Goal: Information Seeking & Learning: Compare options

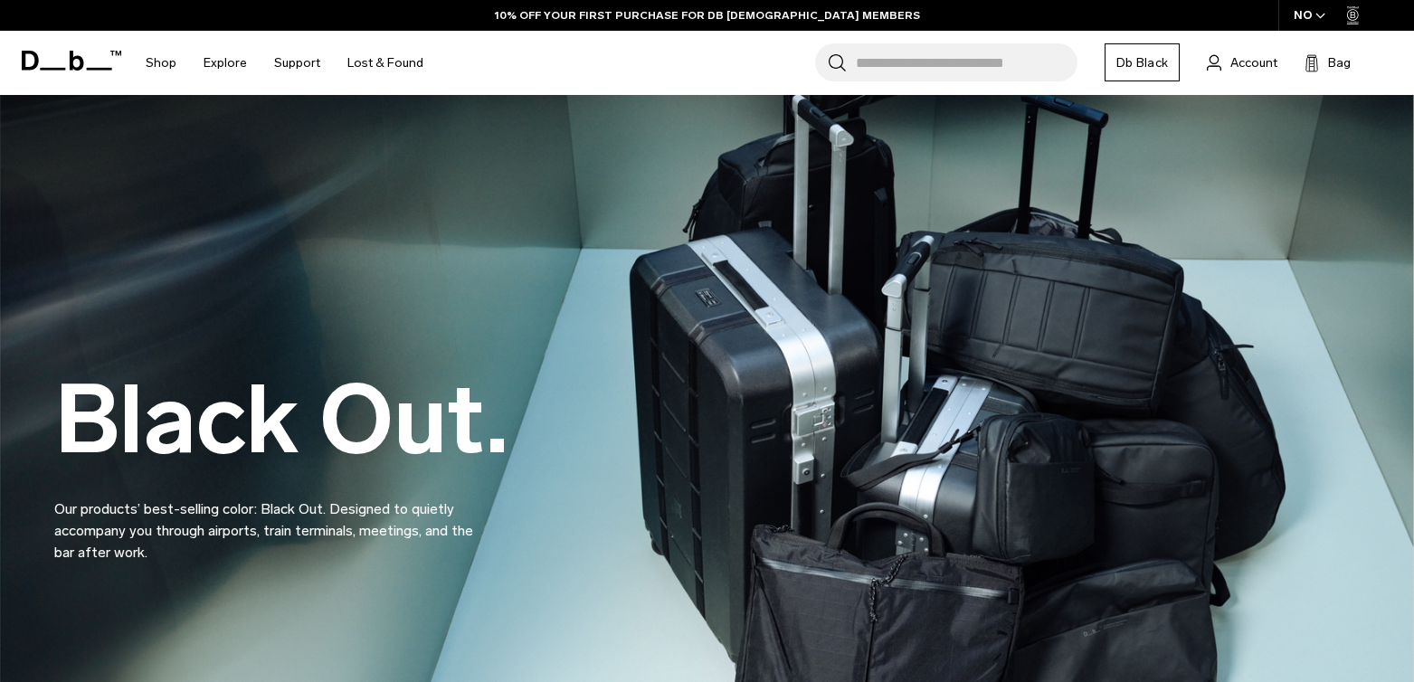
click at [966, 63] on input "Search for Bags, Luggage..." at bounding box center [967, 62] width 222 height 38
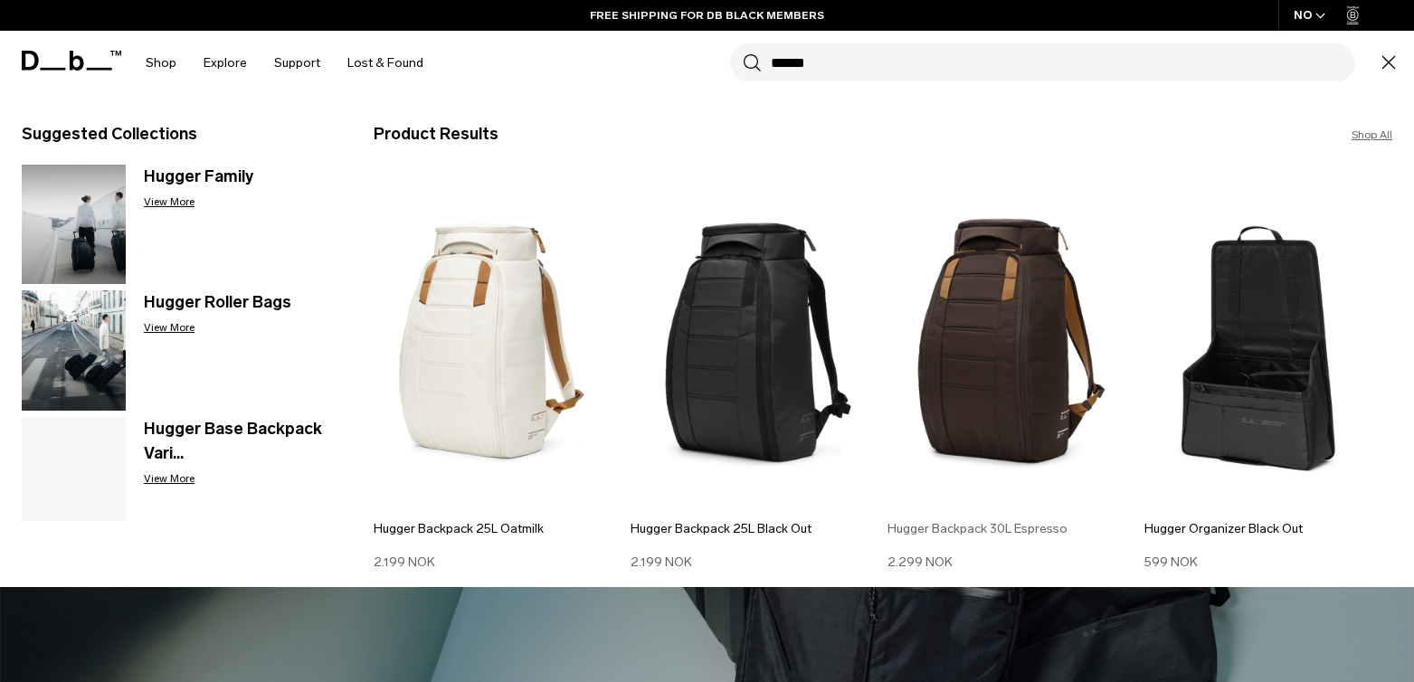
type input "******"
click at [1014, 364] on img at bounding box center [1011, 342] width 248 height 334
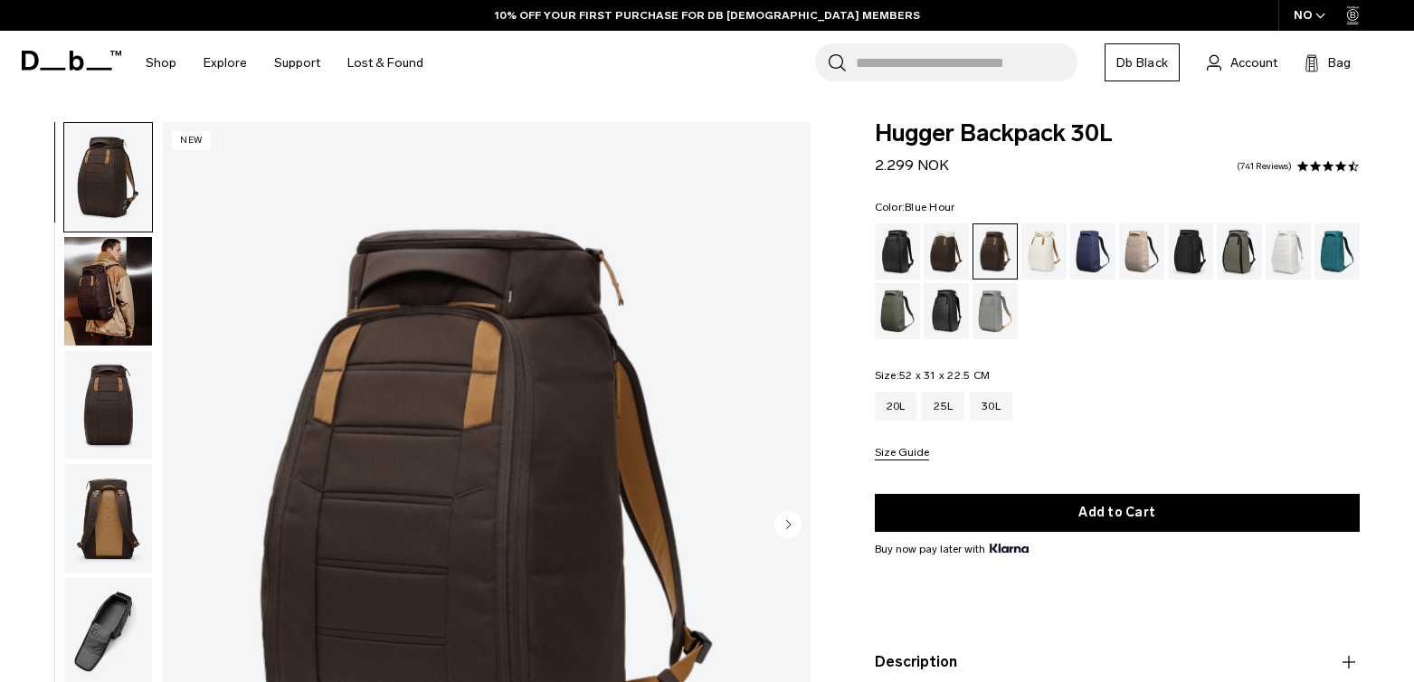
click at [1234, 258] on div "Forest Green" at bounding box center [1239, 251] width 46 height 56
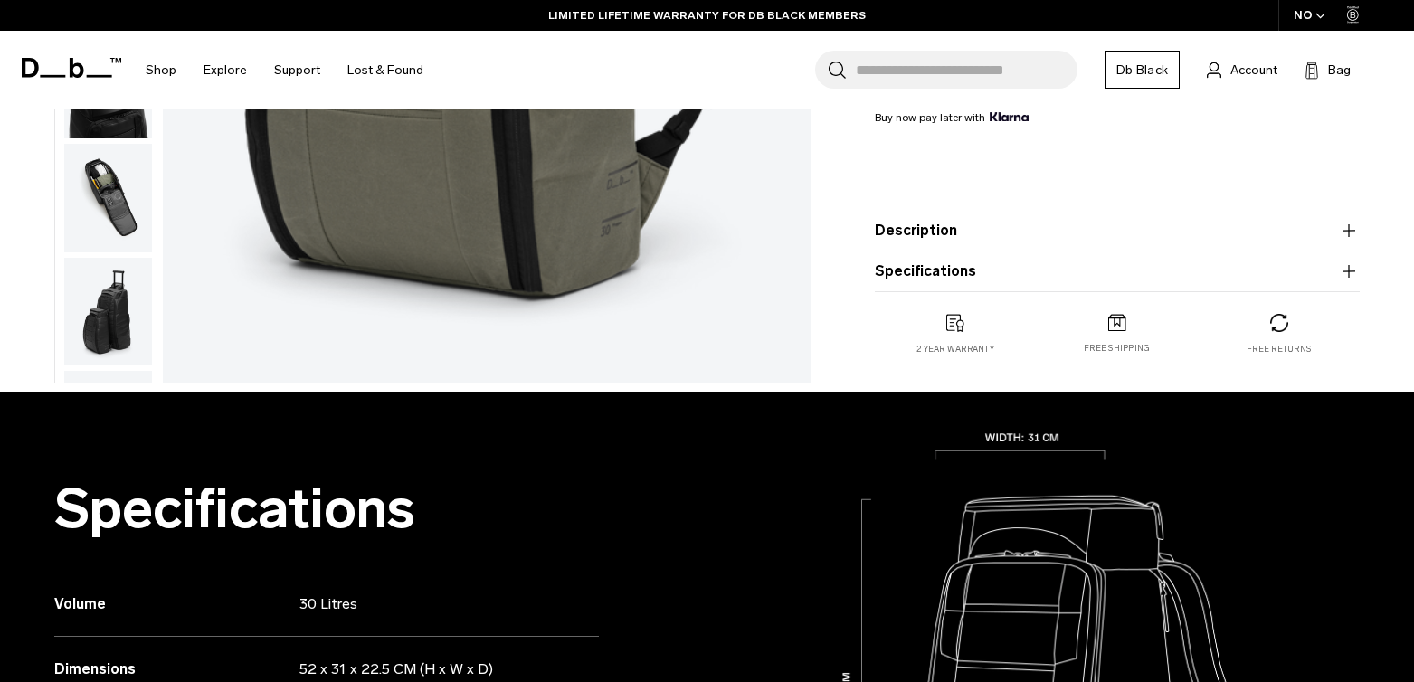
scroll to position [554, 0]
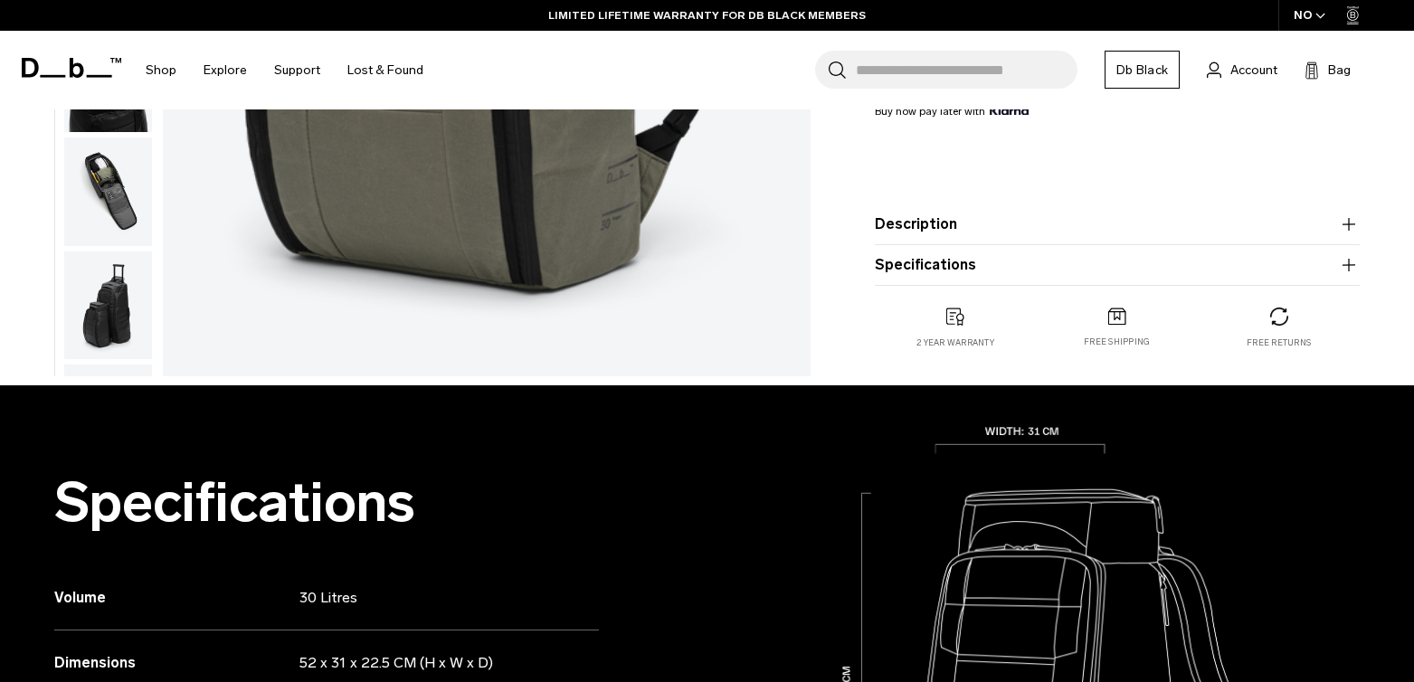
click at [1032, 223] on button "Description" at bounding box center [1117, 224] width 485 height 22
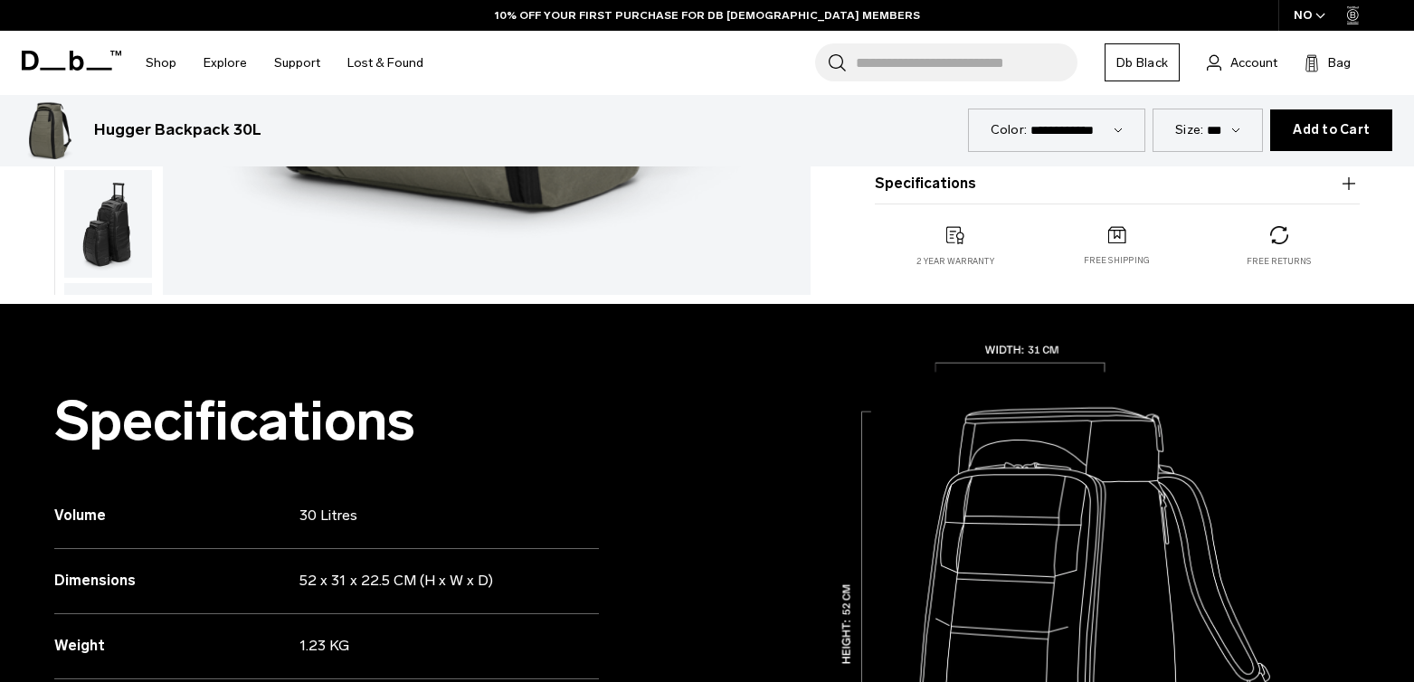
scroll to position [589, 0]
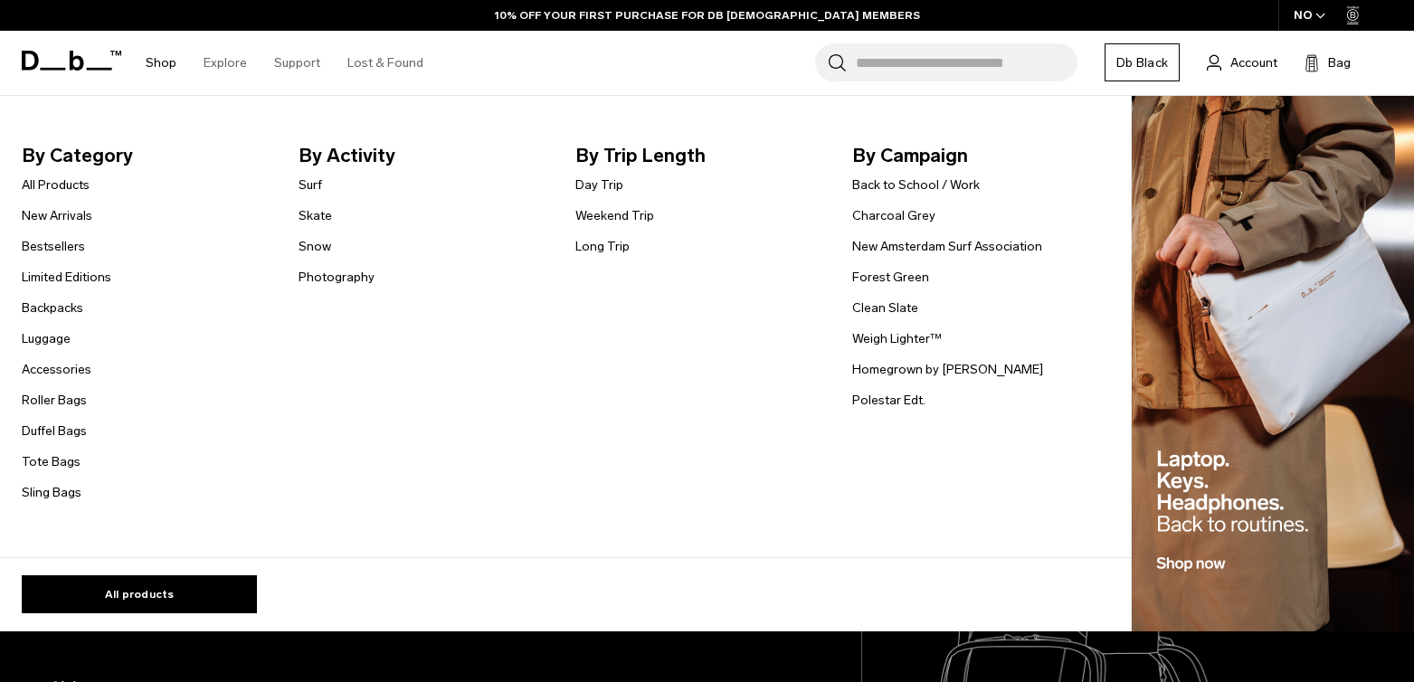
click at [164, 53] on link "Shop" at bounding box center [161, 63] width 31 height 64
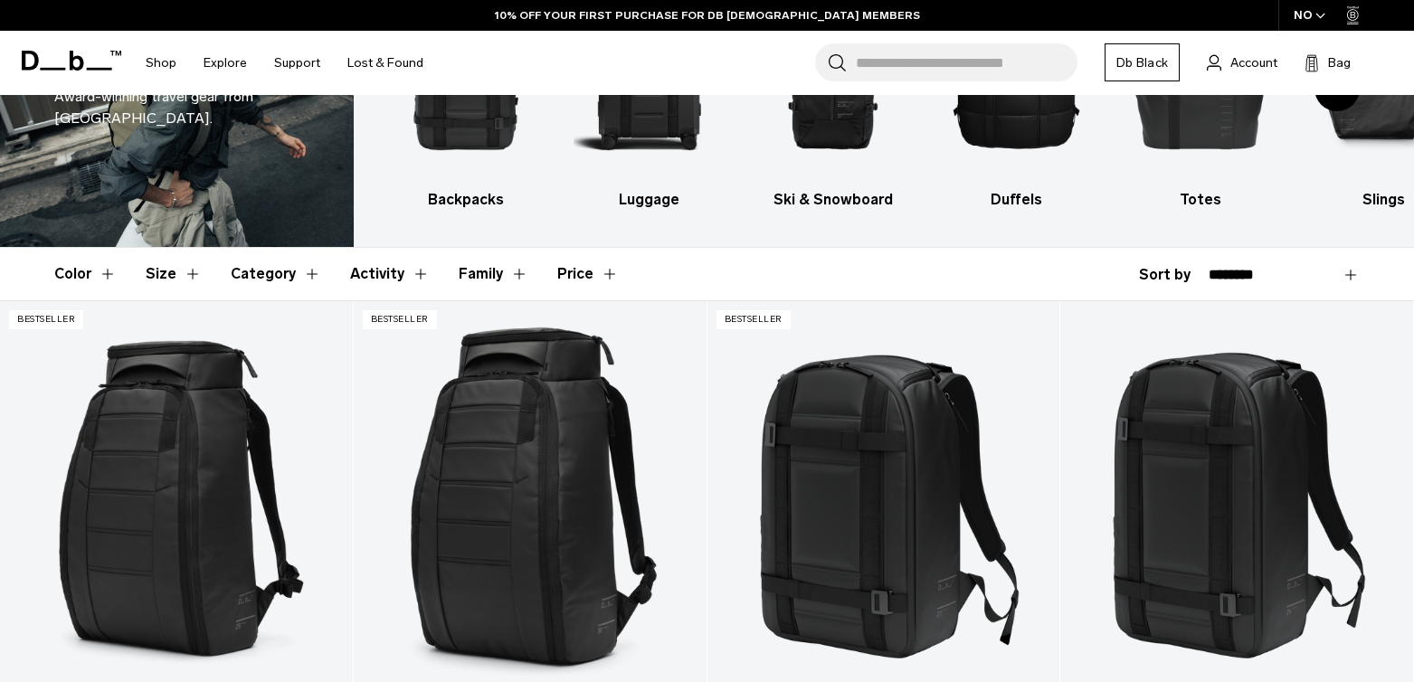
scroll to position [171, 0]
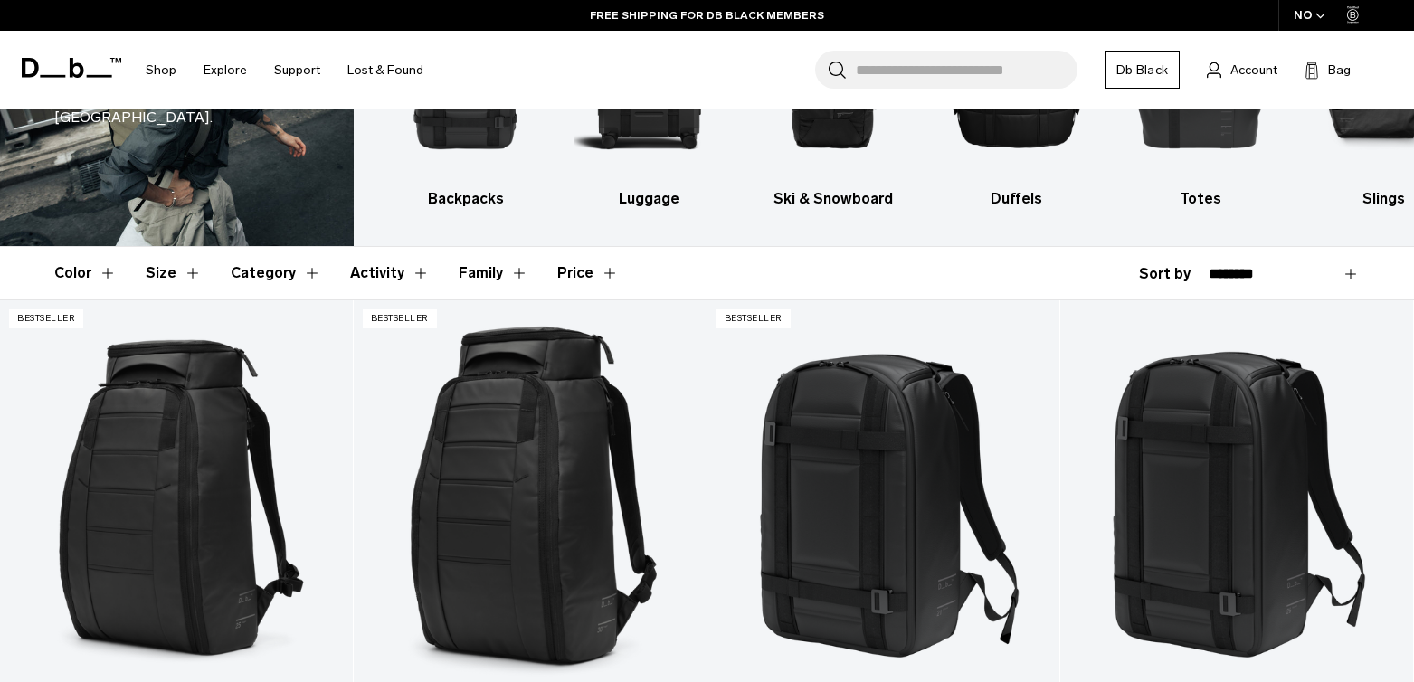
click at [364, 276] on button "Activity" at bounding box center [390, 273] width 80 height 52
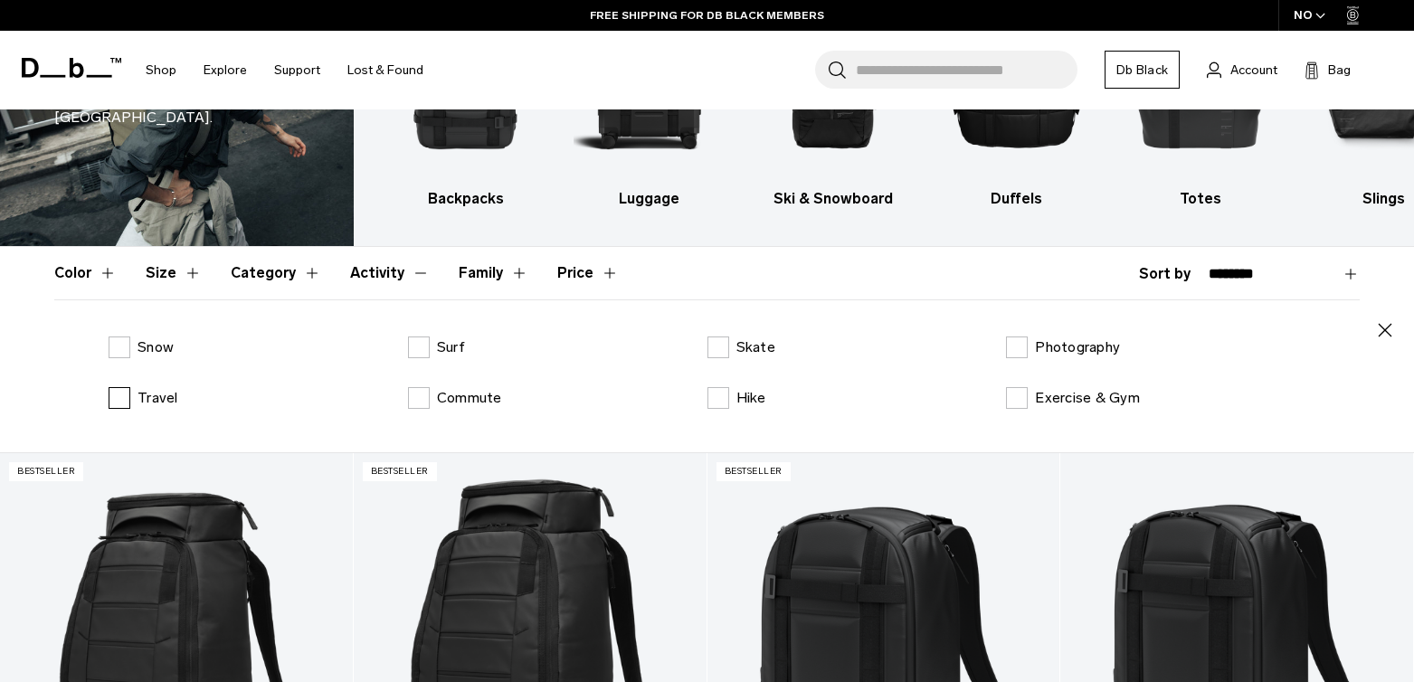
click at [158, 403] on p "Travel" at bounding box center [157, 398] width 41 height 22
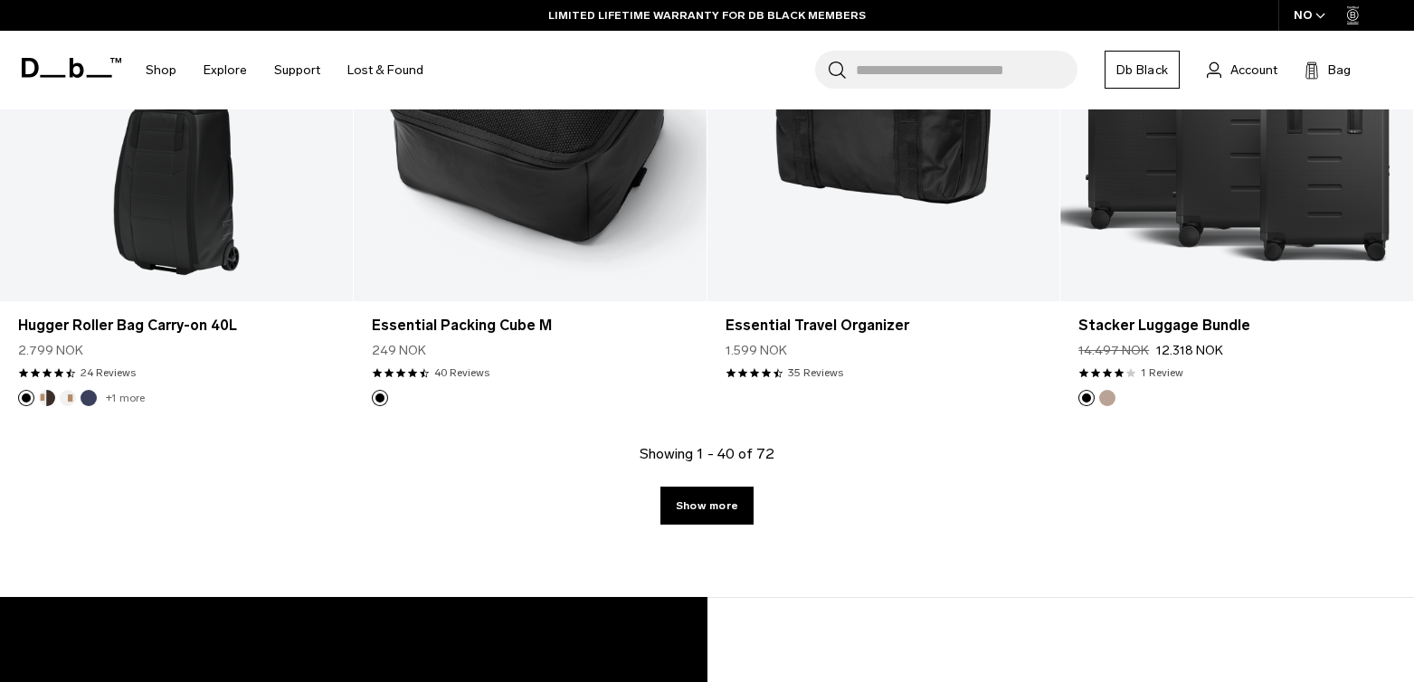
scroll to position [5606, 0]
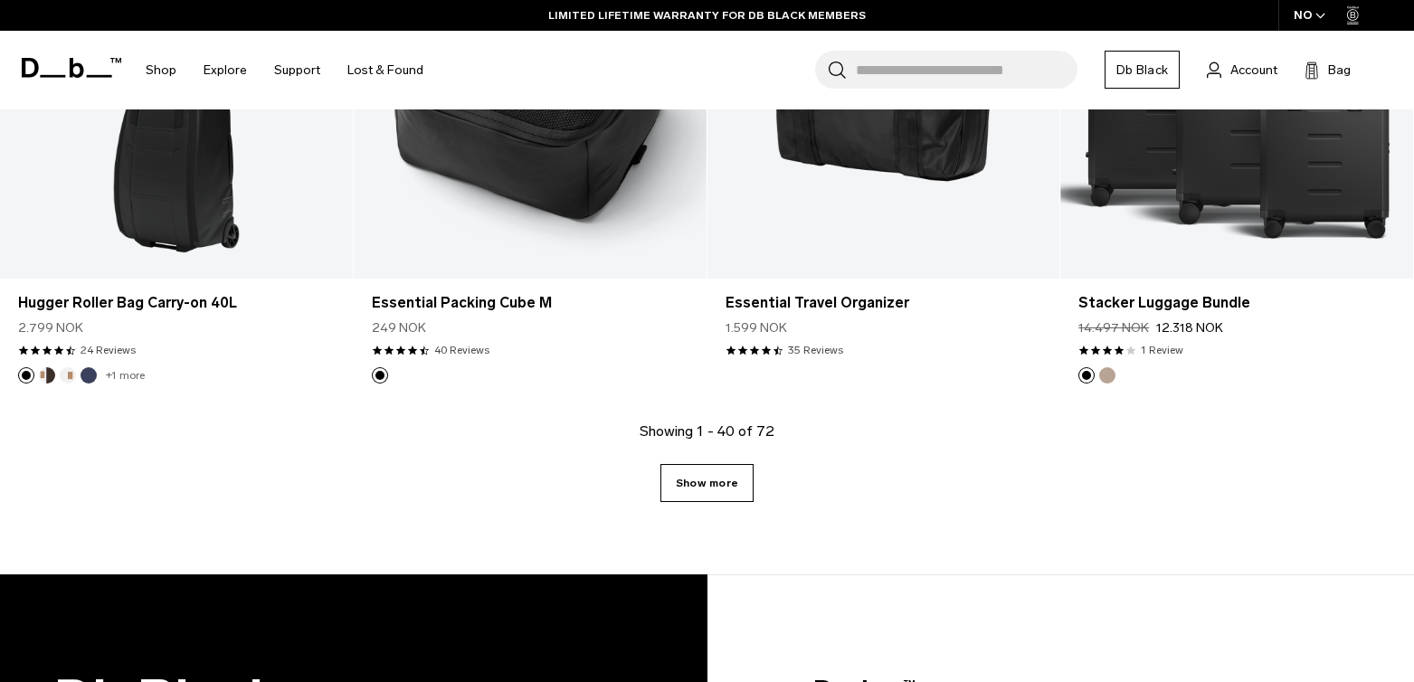
click at [724, 491] on link "Show more" at bounding box center [706, 483] width 93 height 38
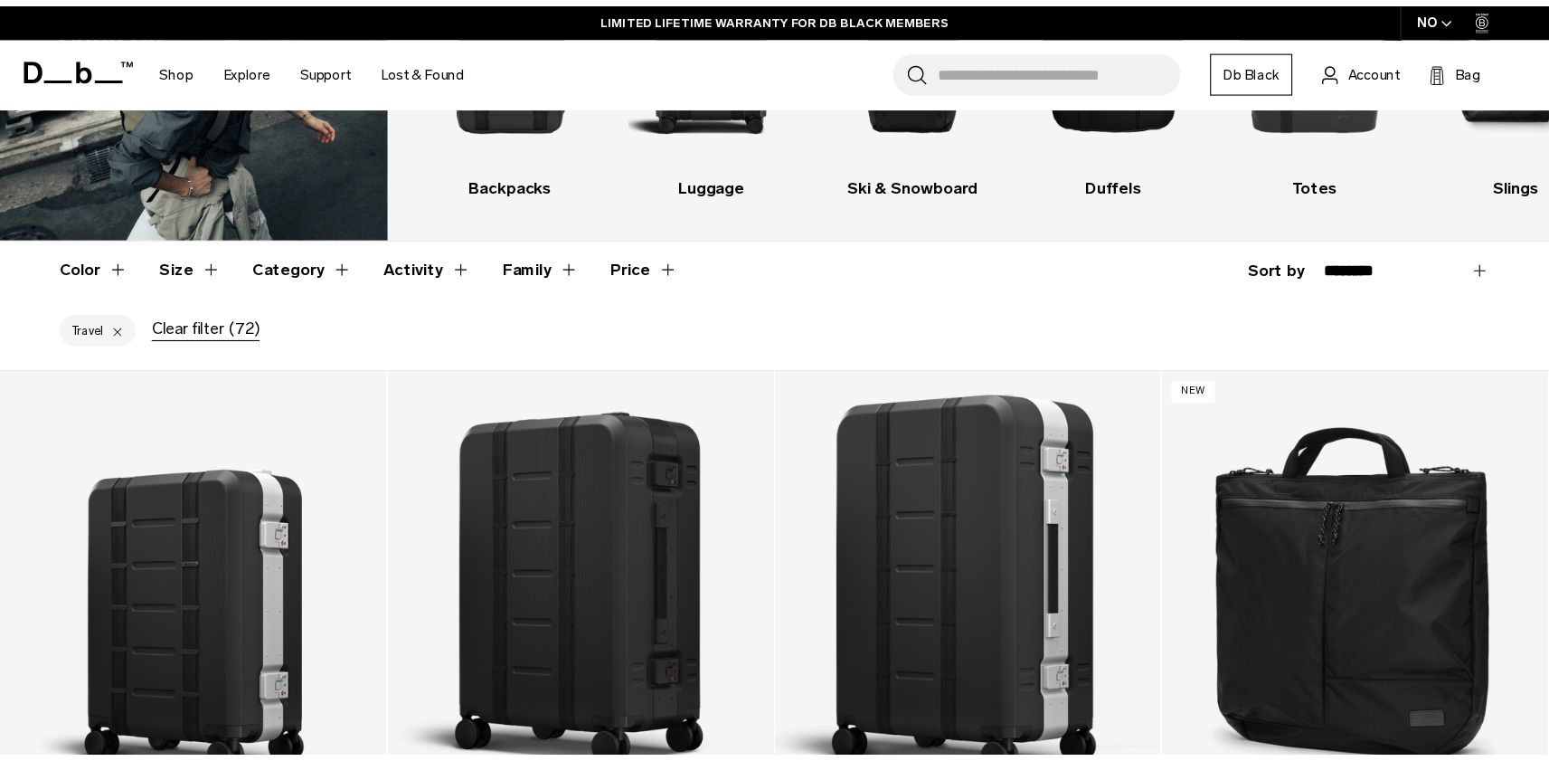
scroll to position [148, 0]
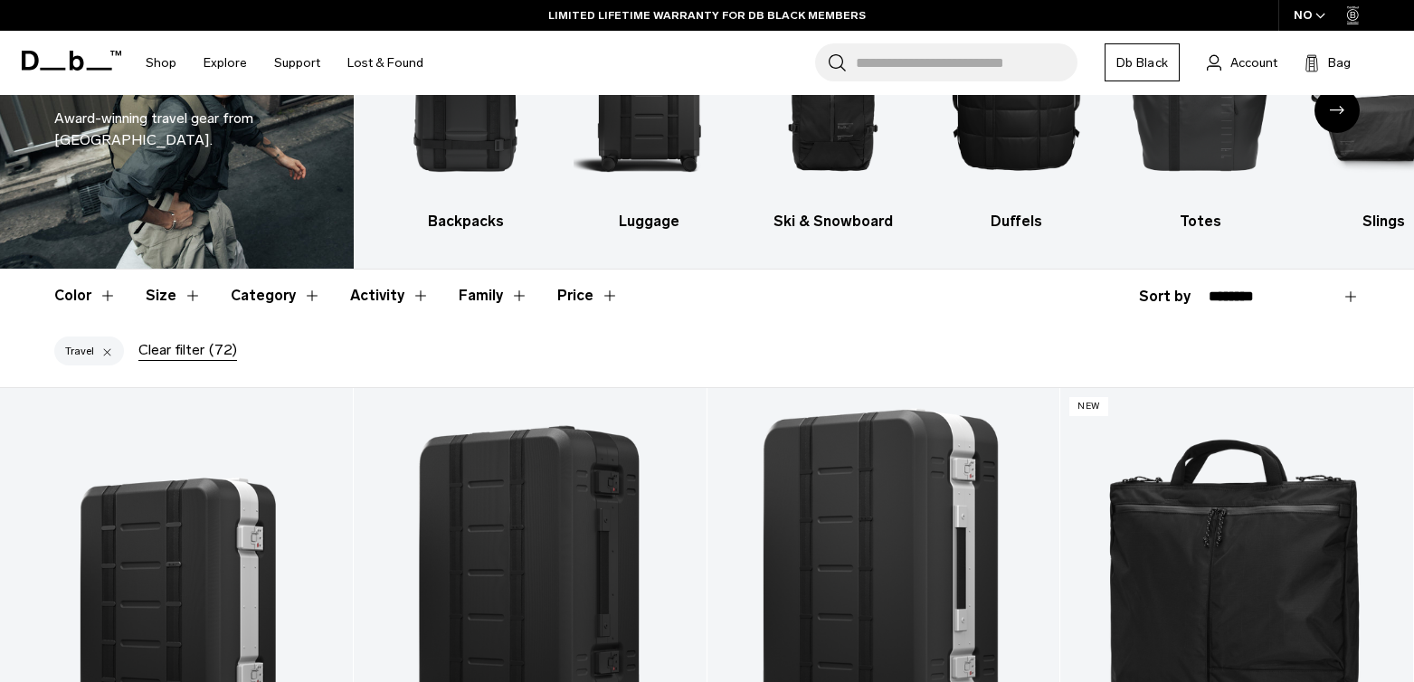
click at [94, 346] on div "Travel" at bounding box center [89, 350] width 70 height 29
click at [105, 350] on div at bounding box center [107, 351] width 12 height 16
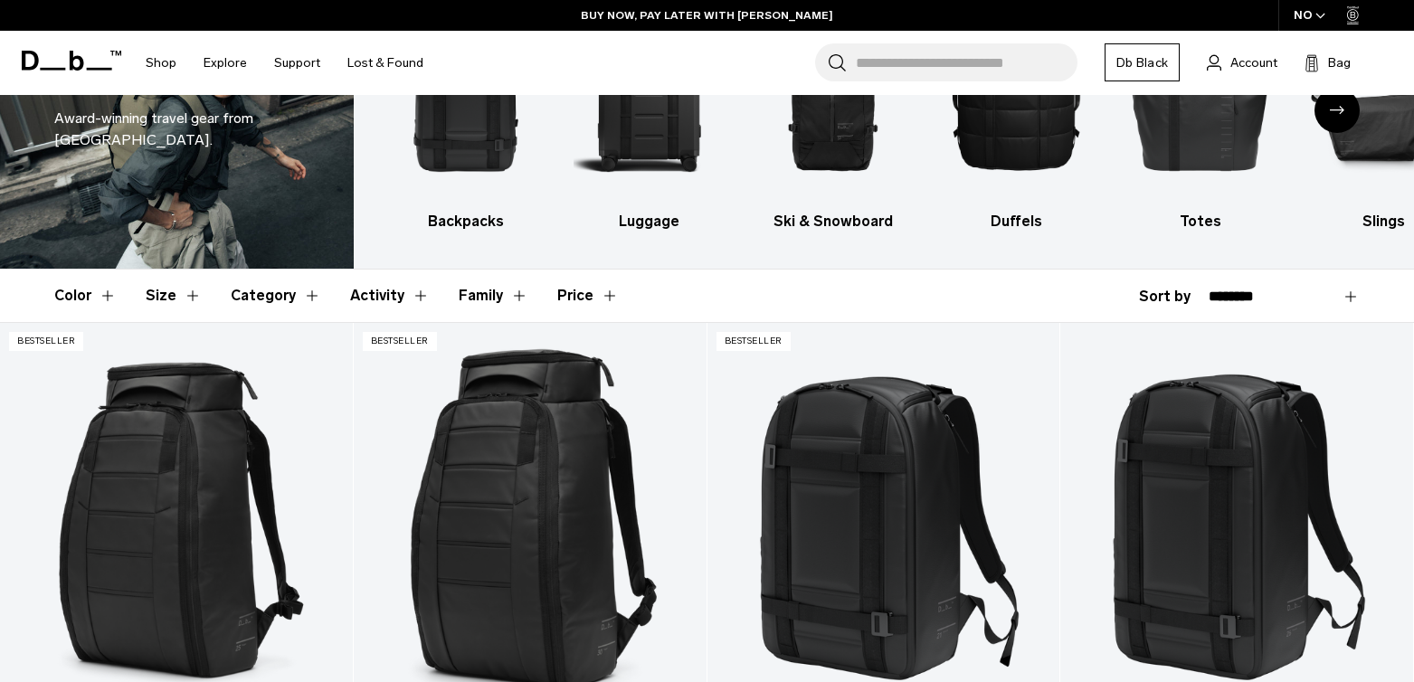
click at [377, 300] on button "Activity" at bounding box center [390, 296] width 80 height 52
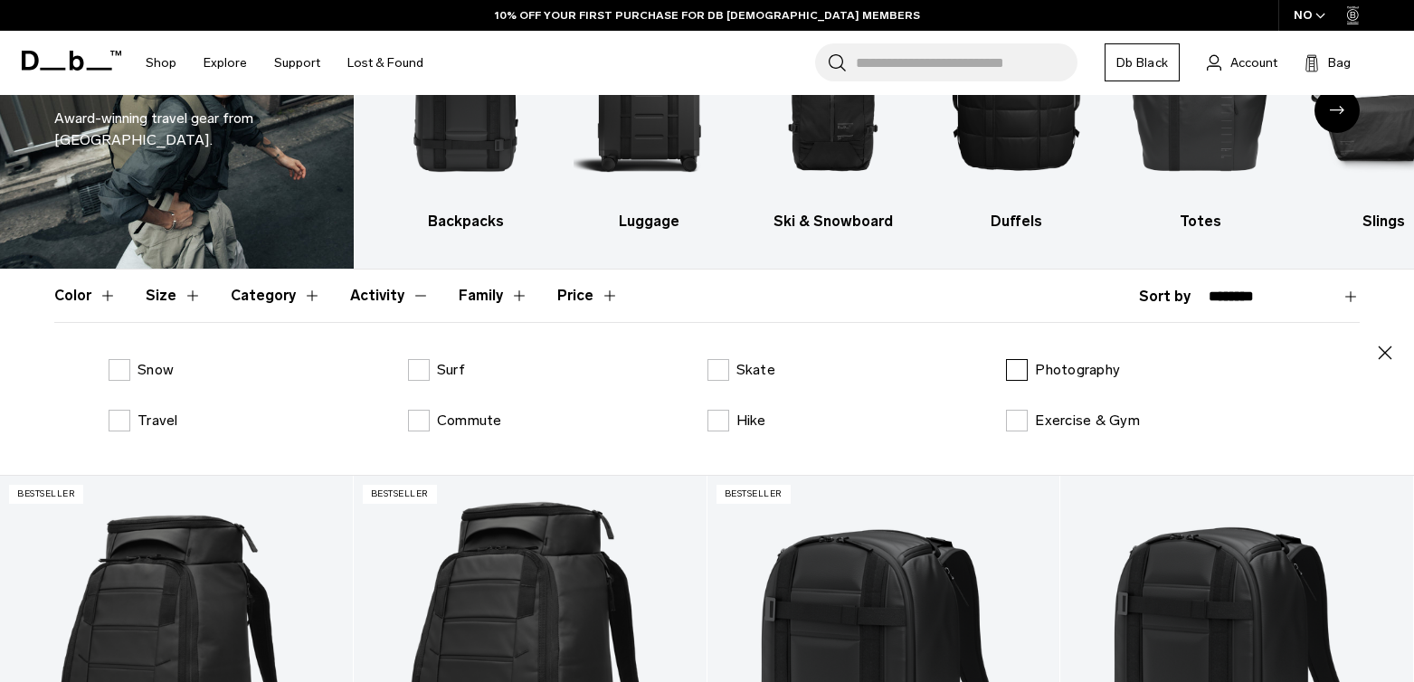
click at [1021, 375] on label "Photography" at bounding box center [1063, 370] width 114 height 22
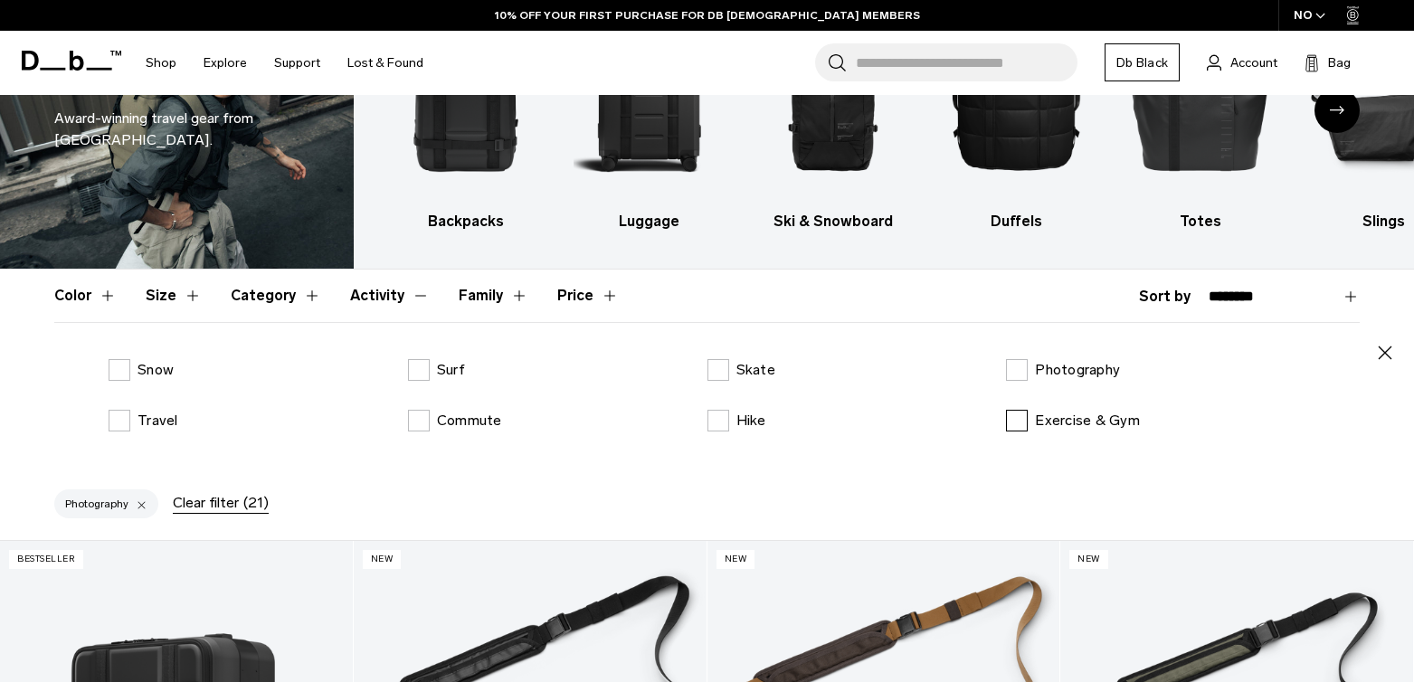
click at [1017, 425] on label "Exercise & Gym" at bounding box center [1073, 421] width 134 height 22
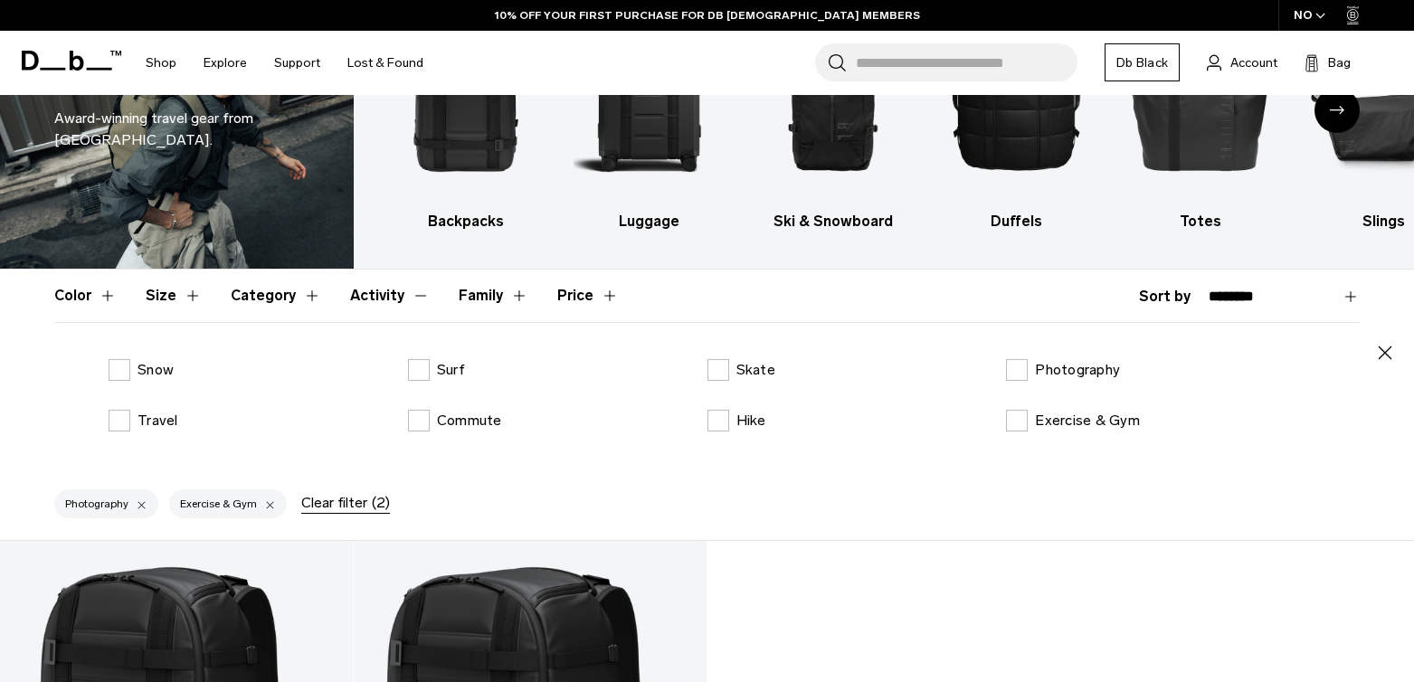
click at [136, 503] on div at bounding box center [142, 504] width 12 height 16
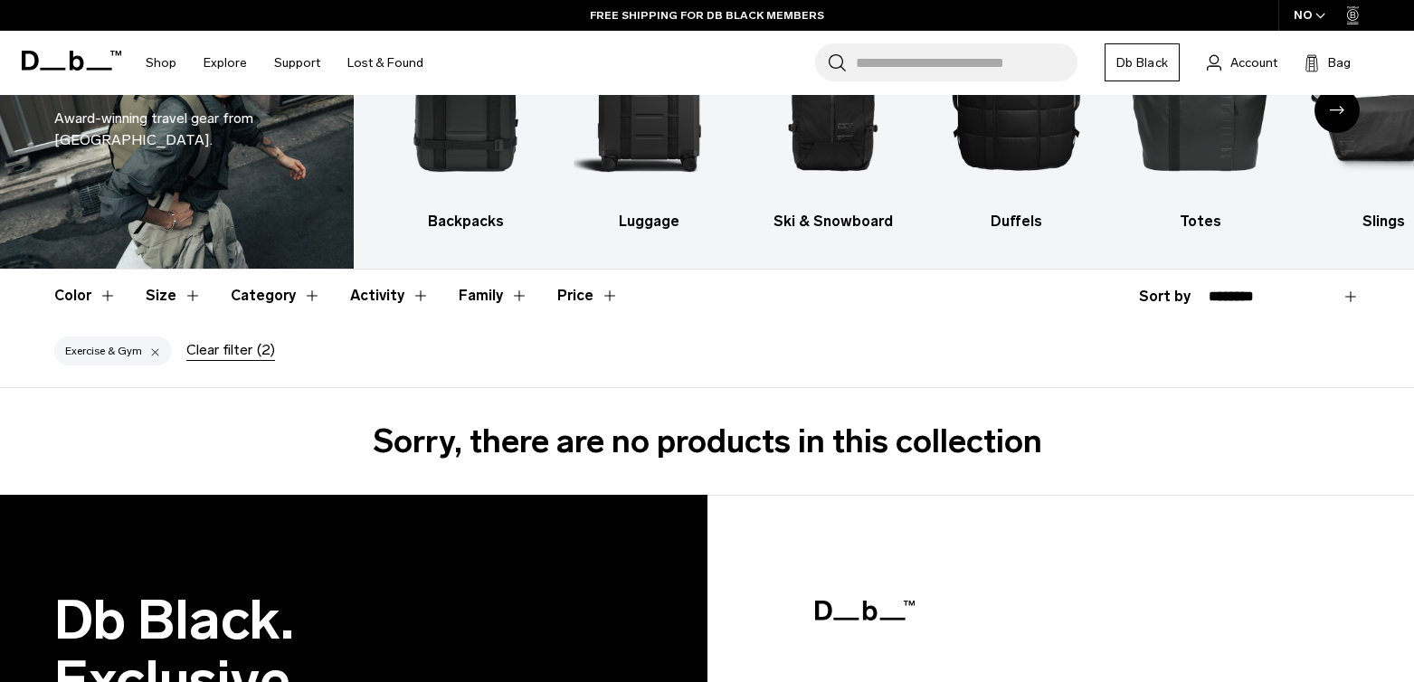
click at [137, 351] on div "Exercise & Gym" at bounding box center [113, 350] width 118 height 29
click at [149, 351] on div at bounding box center [155, 351] width 12 height 16
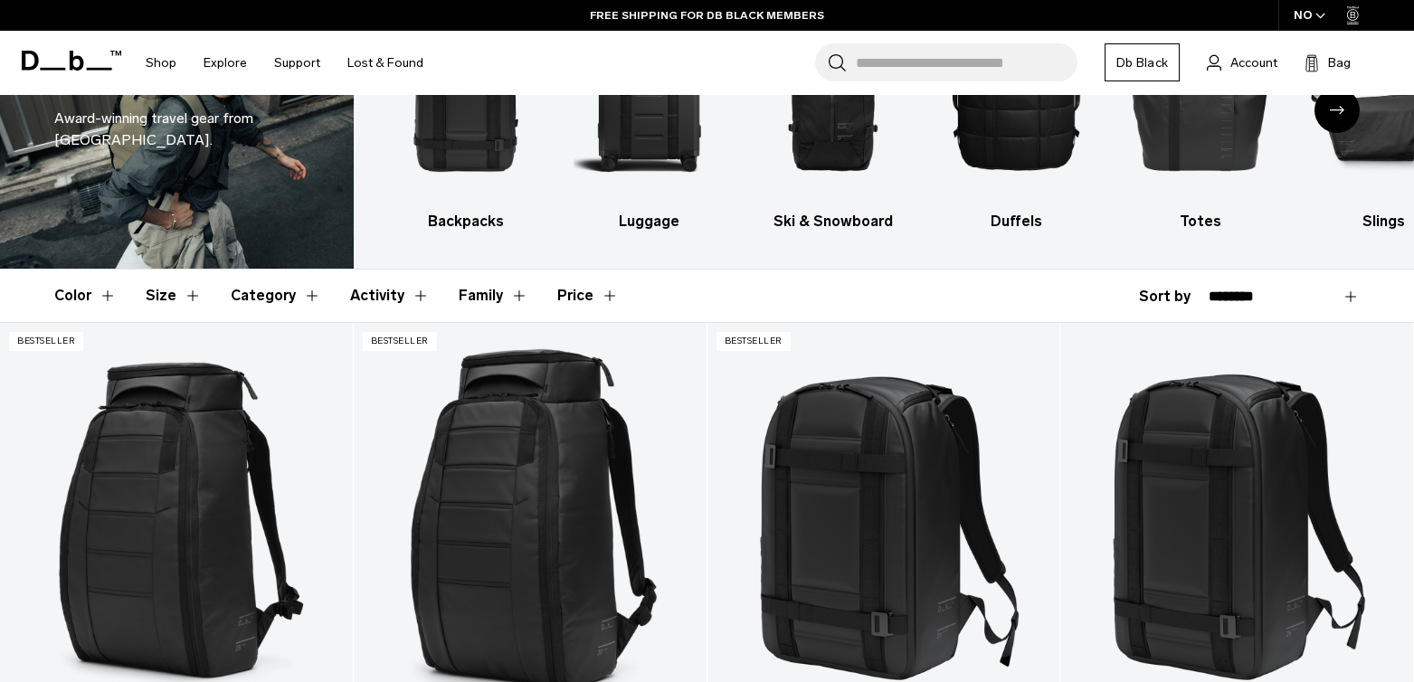
click at [237, 298] on button "Category" at bounding box center [276, 296] width 90 height 52
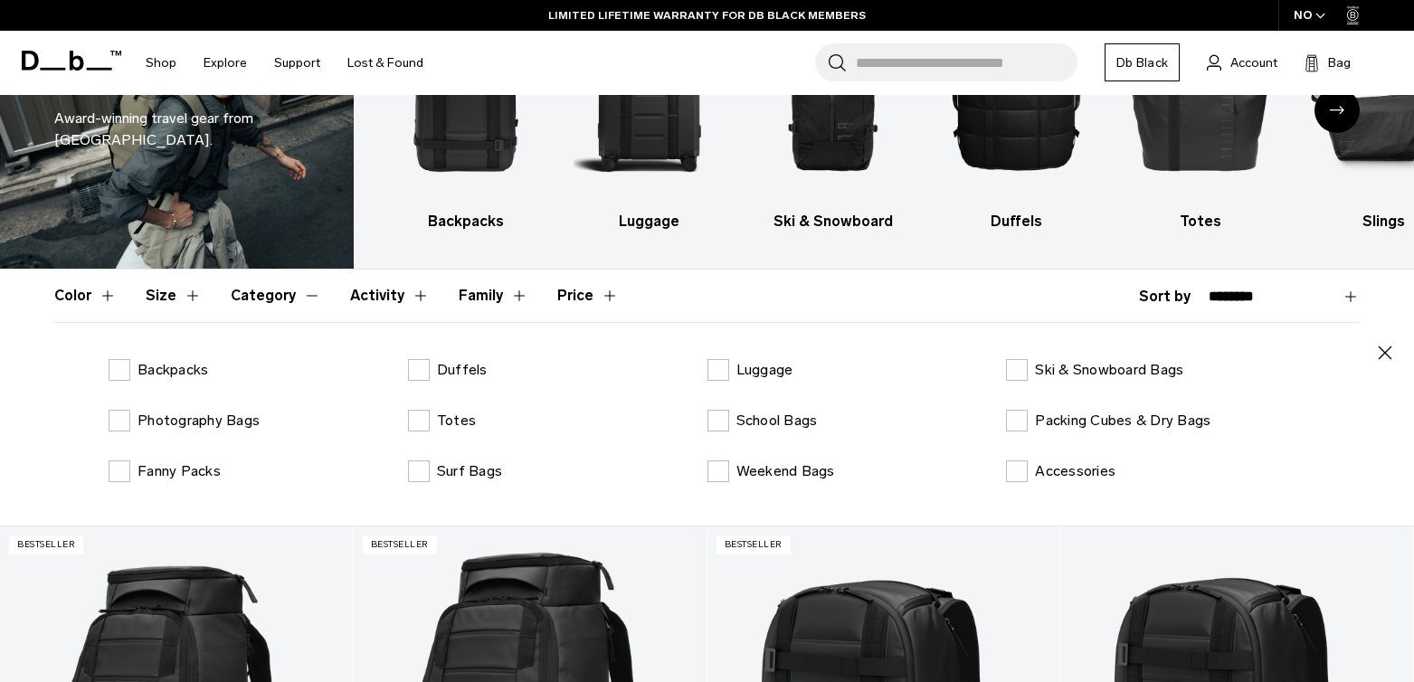
click at [1377, 351] on icon "button" at bounding box center [1385, 353] width 22 height 22
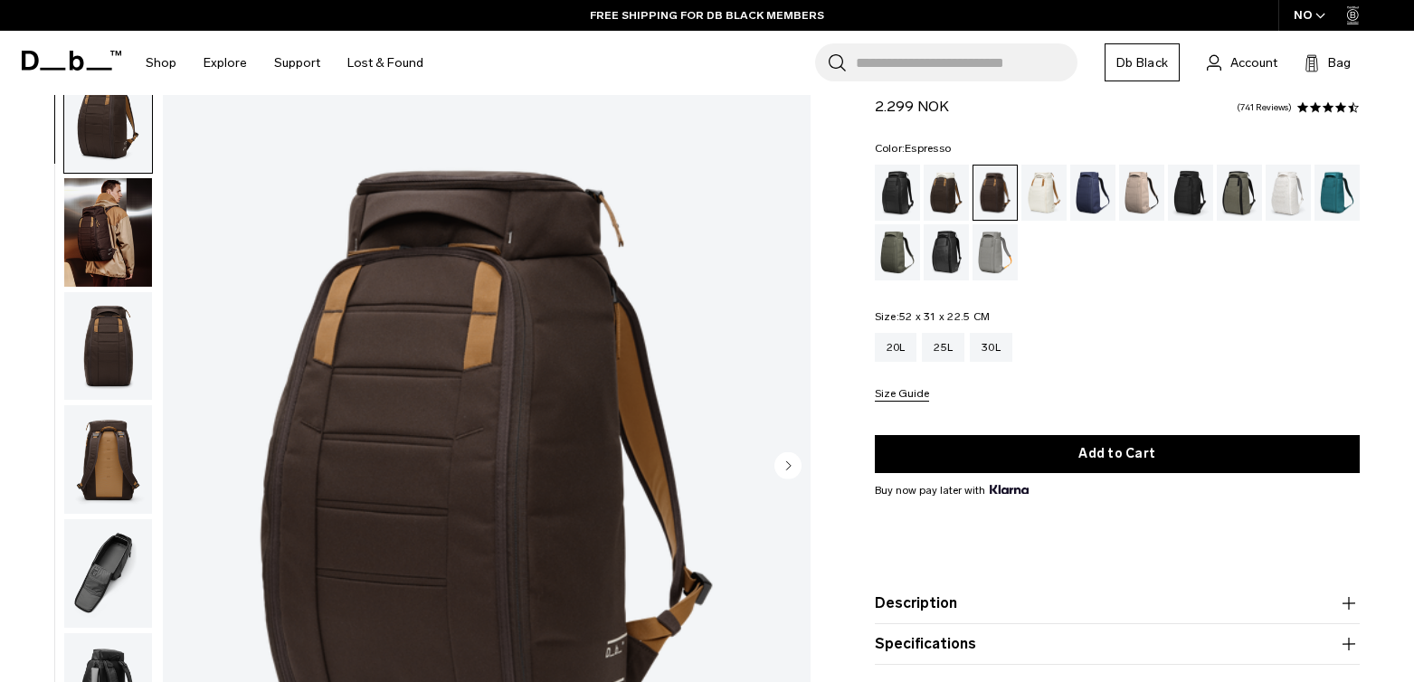
scroll to position [62, 0]
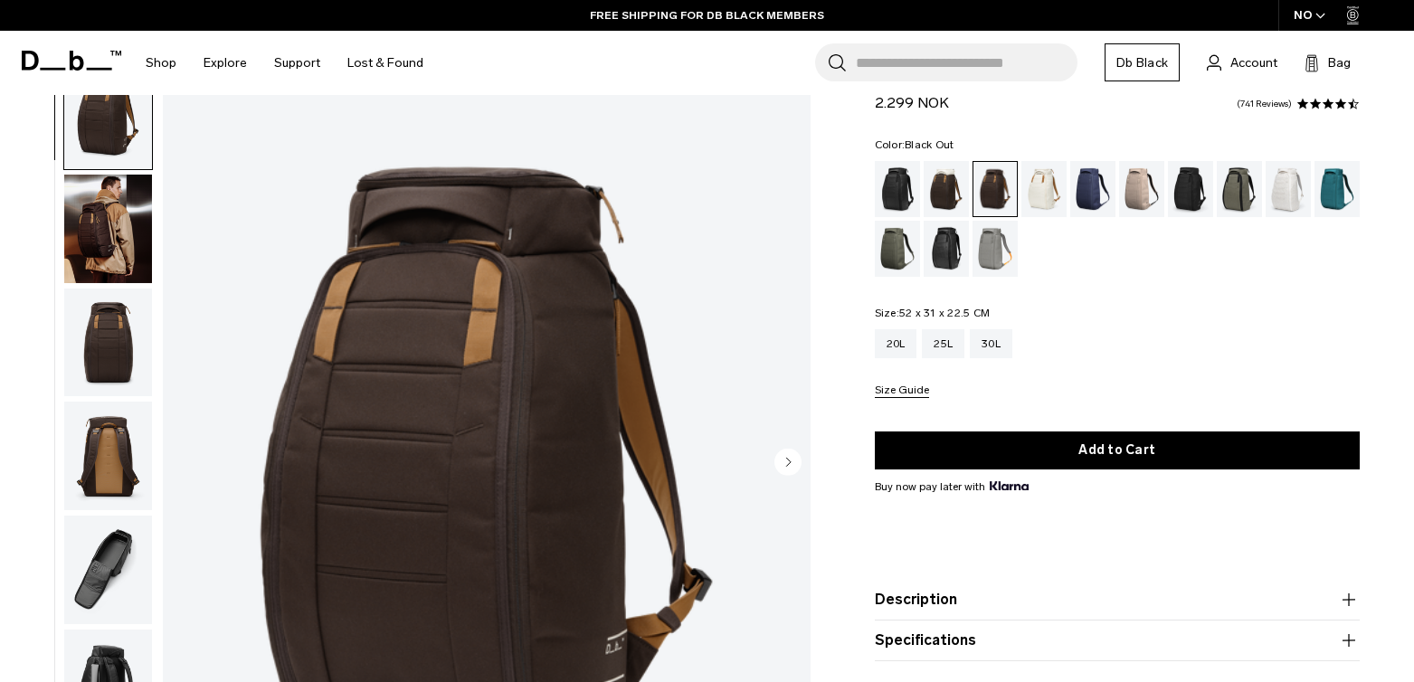
click at [895, 194] on div "Black Out" at bounding box center [898, 189] width 46 height 56
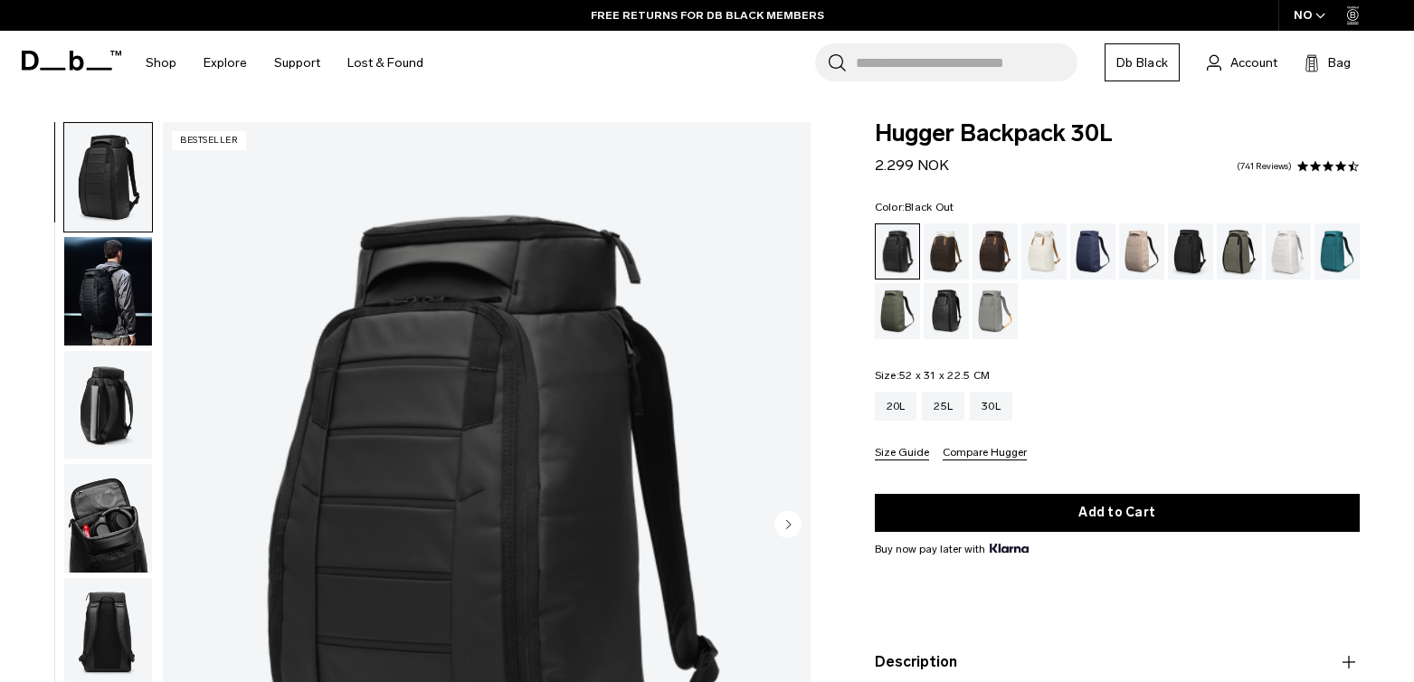
click at [989, 454] on button "Compare Hugger" at bounding box center [984, 454] width 84 height 14
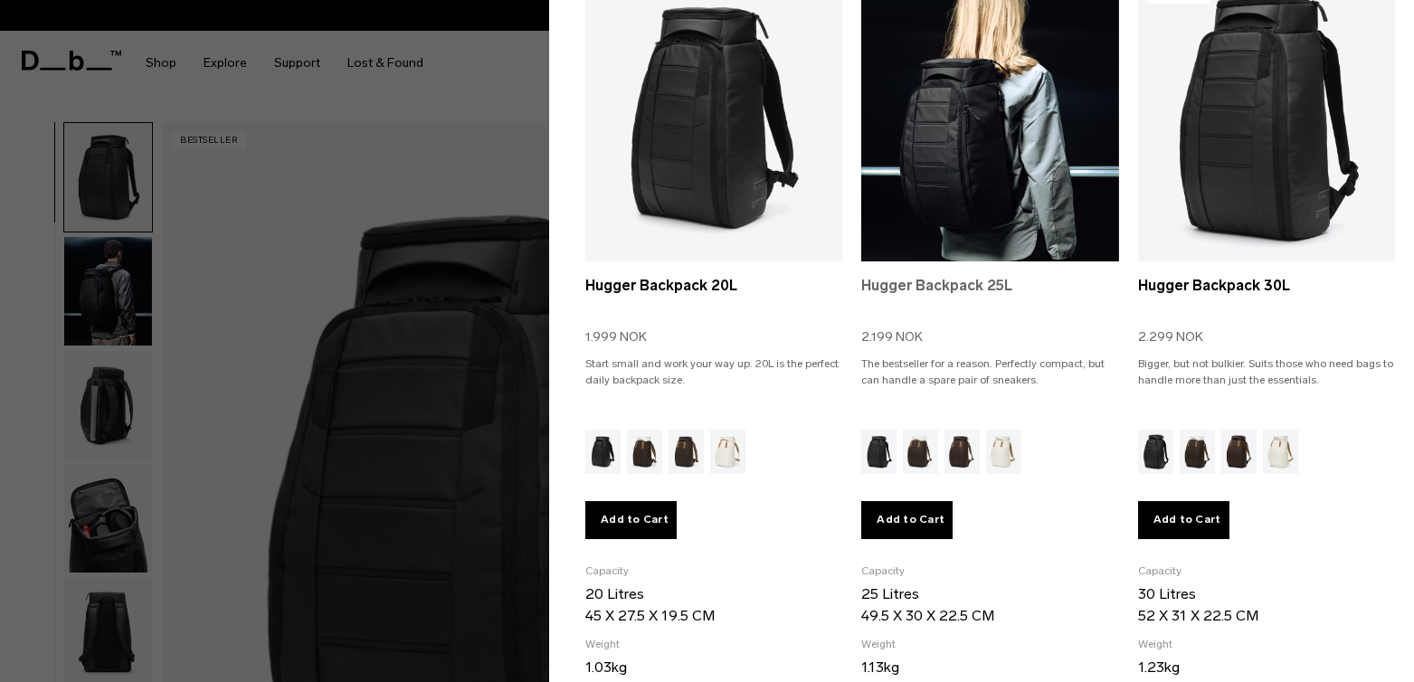
scroll to position [193, 0]
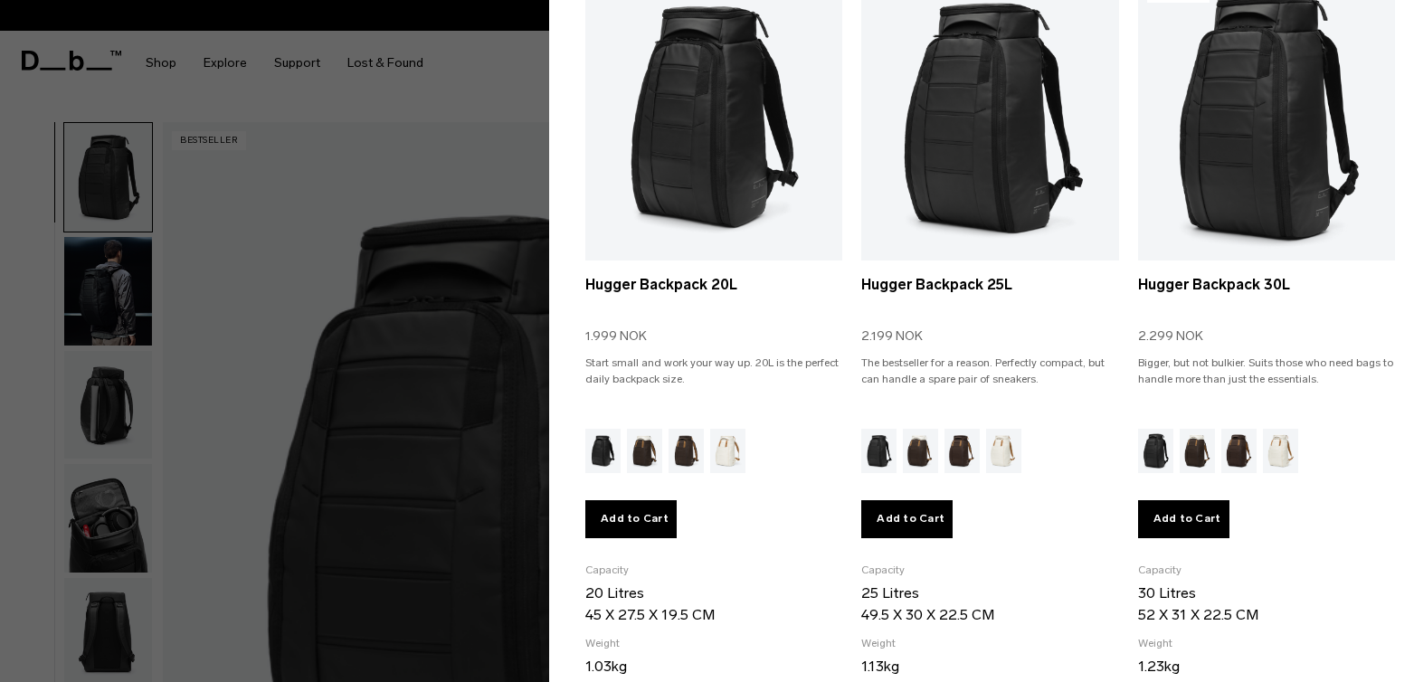
click at [379, 129] on div at bounding box center [707, 341] width 1414 height 682
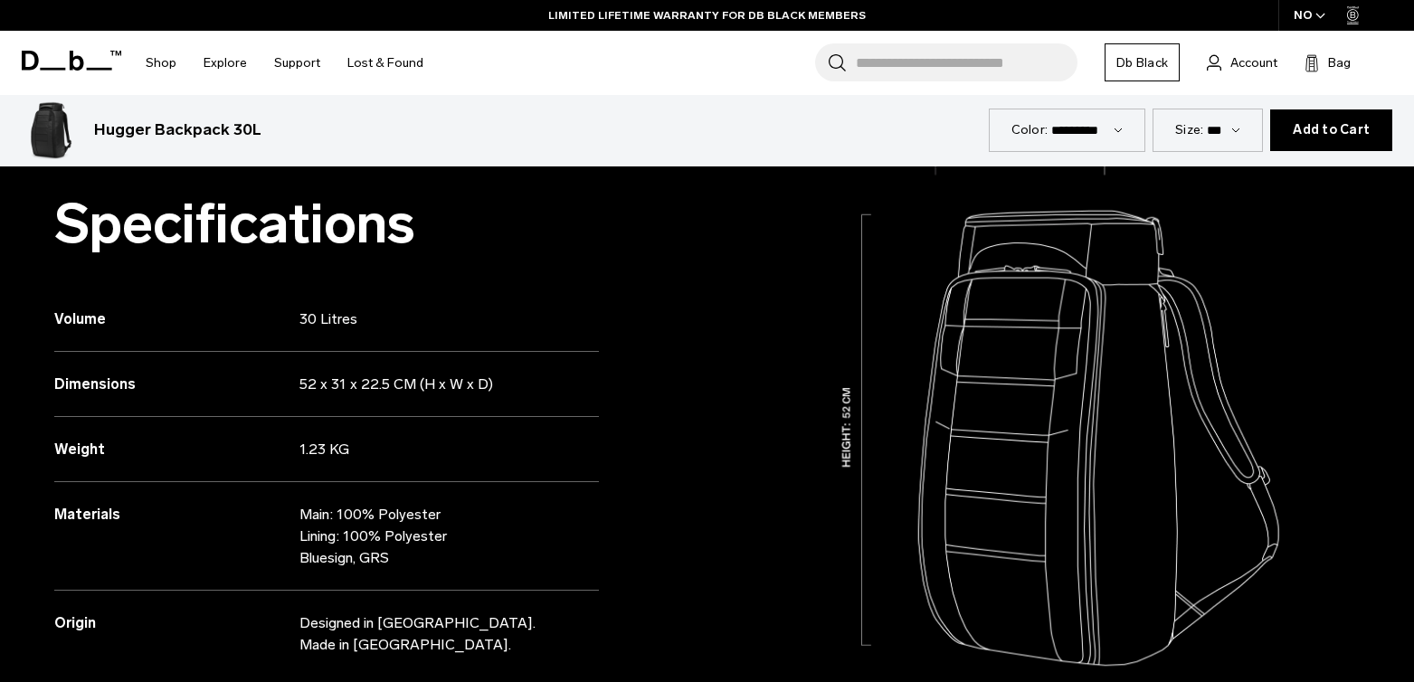
scroll to position [852, 0]
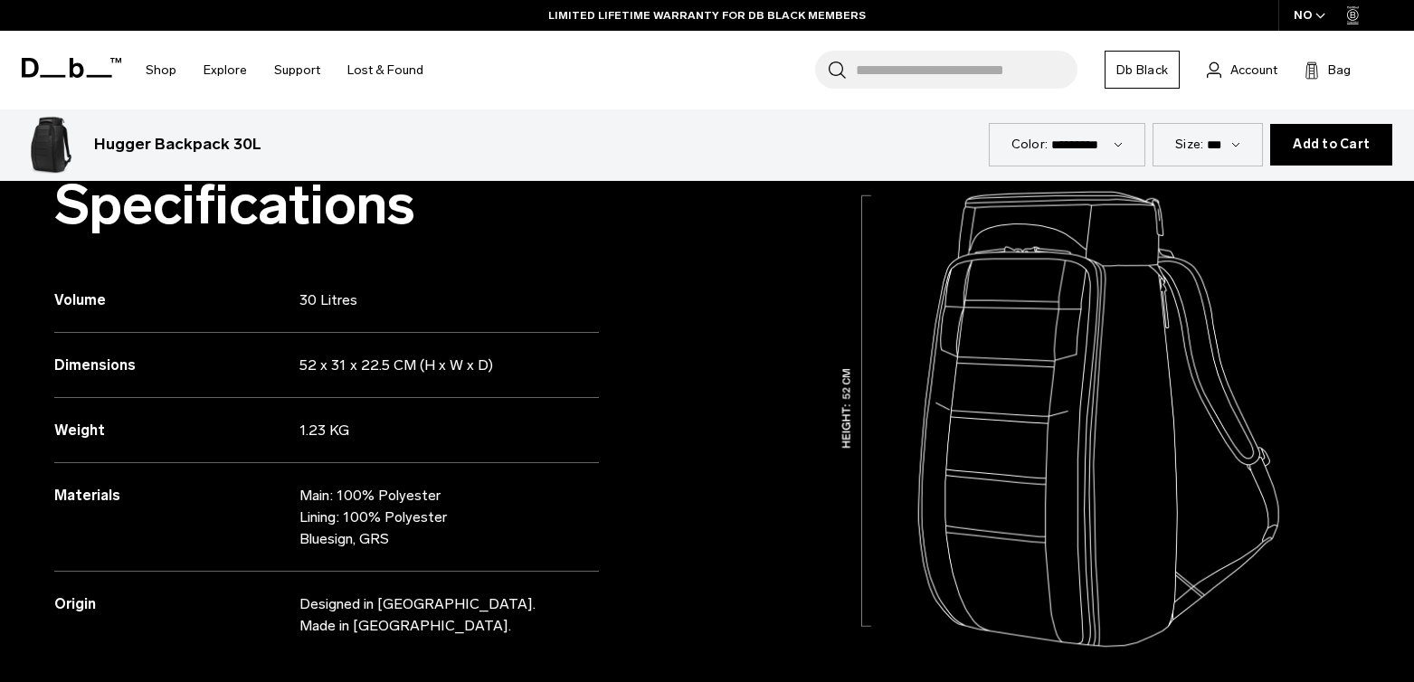
drag, startPoint x: 307, startPoint y: 299, endPoint x: 361, endPoint y: 301, distance: 54.3
click at [361, 301] on p "30 Litres" at bounding box center [435, 300] width 272 height 22
drag, startPoint x: 492, startPoint y: 363, endPoint x: 345, endPoint y: 403, distance: 152.1
click at [311, 363] on p "52 x 31 x 22.5 CM (H x W x D)" at bounding box center [435, 366] width 272 height 22
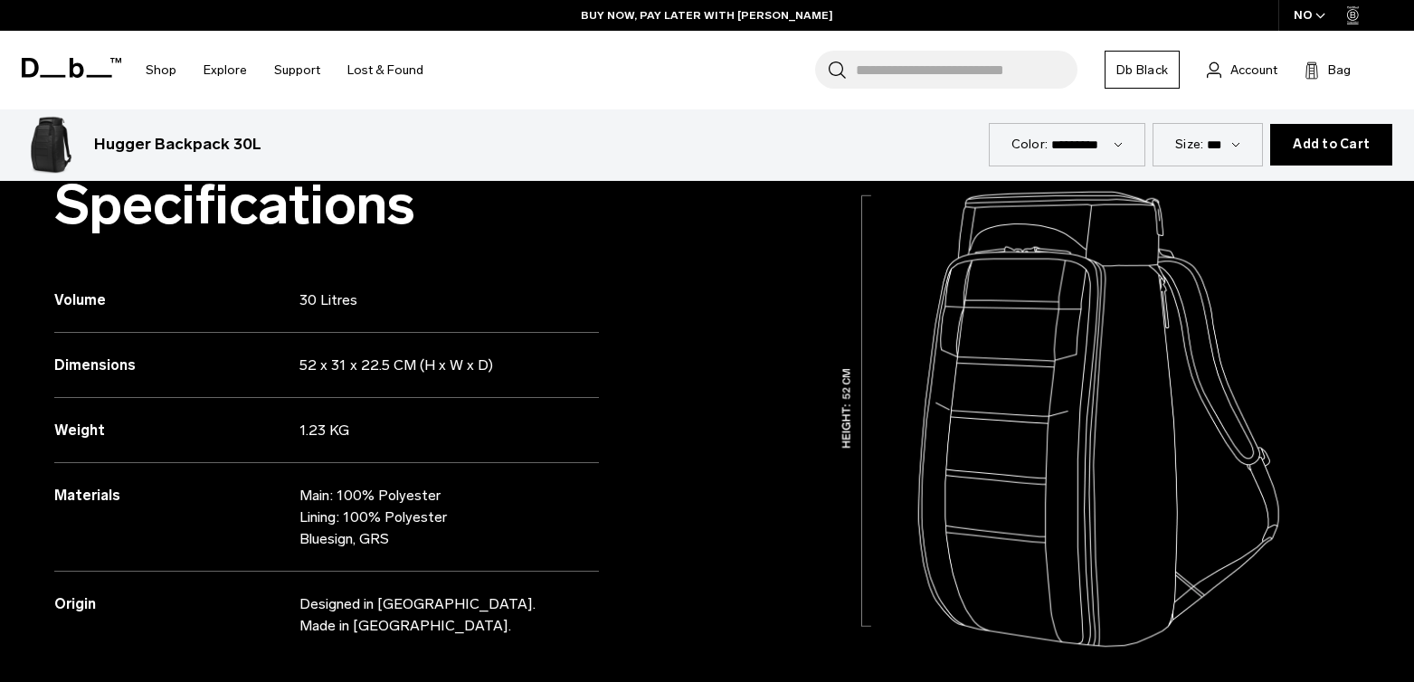
drag, startPoint x: 353, startPoint y: 426, endPoint x: 369, endPoint y: 554, distance: 129.5
click at [289, 423] on div "Weight 1.23 KG" at bounding box center [326, 430] width 544 height 65
click at [395, 548] on p "Main: 100% Polyester Lining: 100% Polyester Bluesign, GRS" at bounding box center [435, 517] width 272 height 65
drag, startPoint x: 573, startPoint y: 606, endPoint x: 360, endPoint y: 601, distance: 213.5
click at [360, 601] on div "Origin Designed in Scandinavia. Made in Vietnam." at bounding box center [326, 604] width 544 height 65
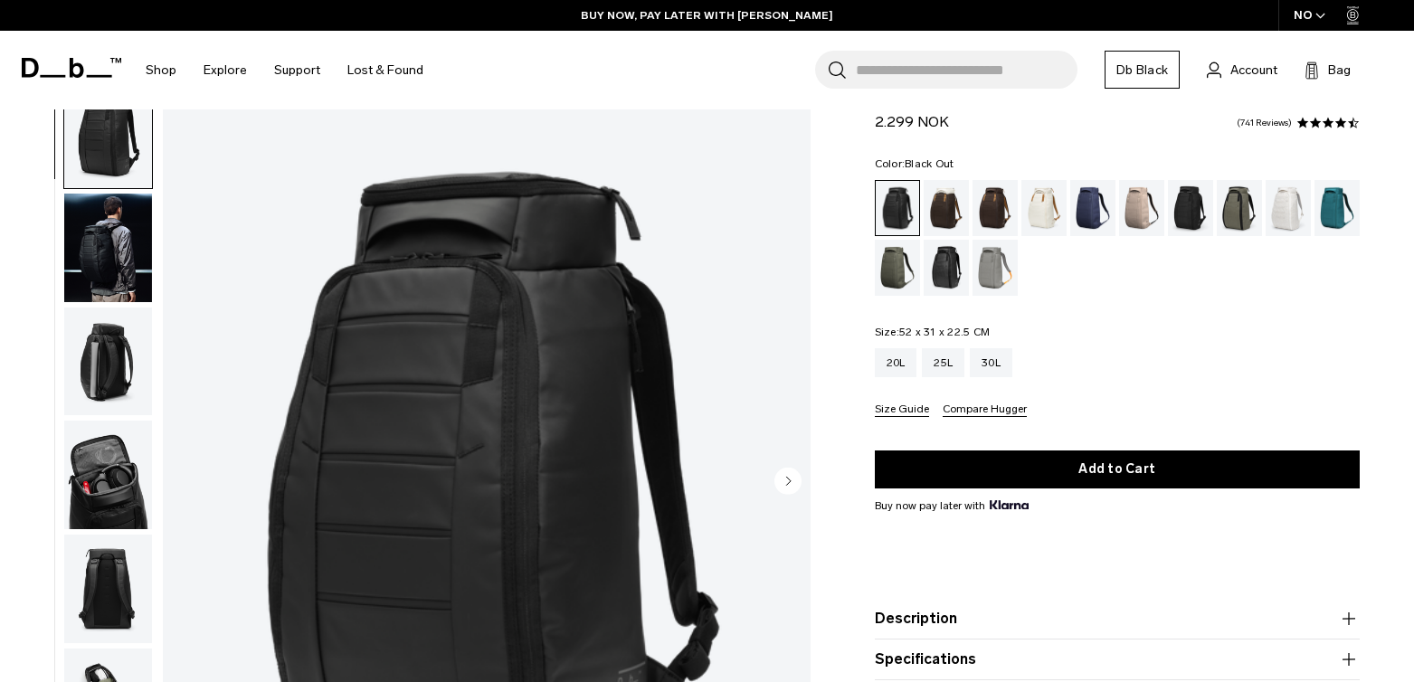
scroll to position [0, 0]
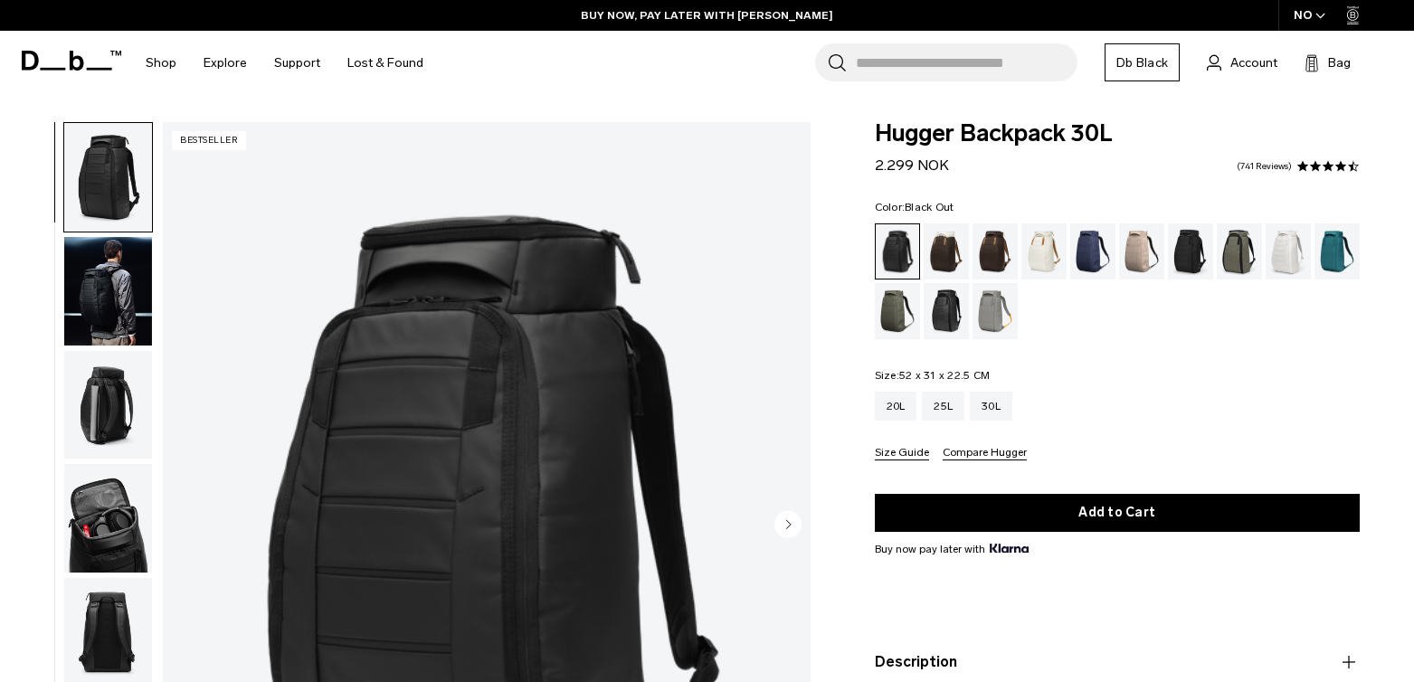
click at [1008, 449] on button "Compare Hugger" at bounding box center [984, 454] width 84 height 14
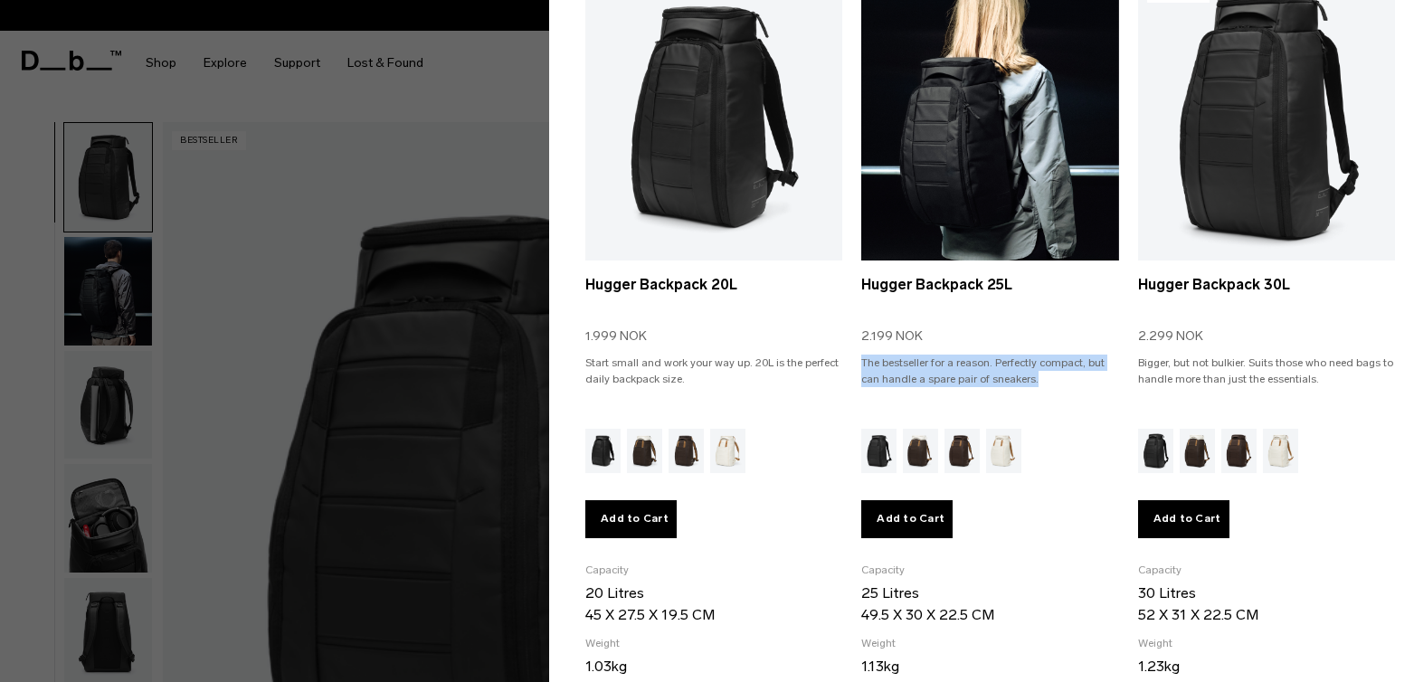
drag, startPoint x: 1039, startPoint y: 379, endPoint x: 860, endPoint y: 364, distance: 179.7
click at [861, 364] on p "The bestseller for a reason. Perfectly compact, but can handle a spare pair of …" at bounding box center [989, 379] width 257 height 49
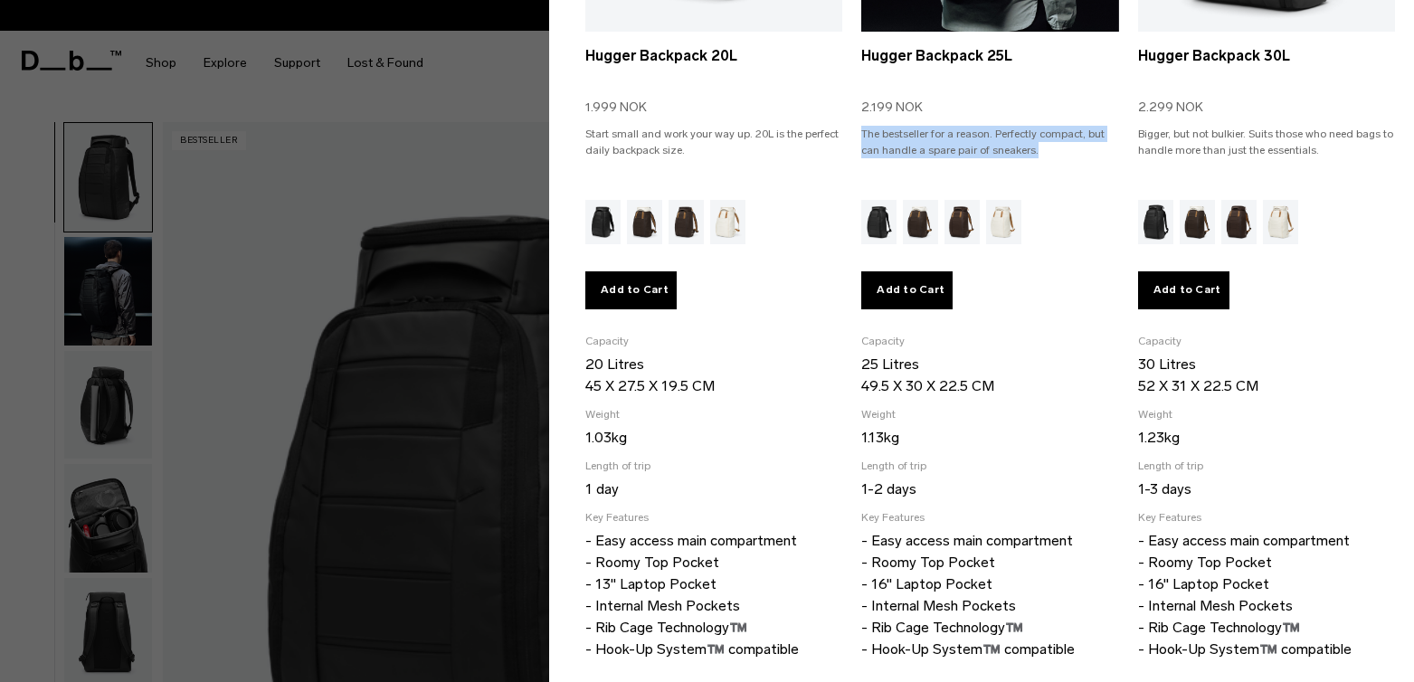
scroll to position [455, 0]
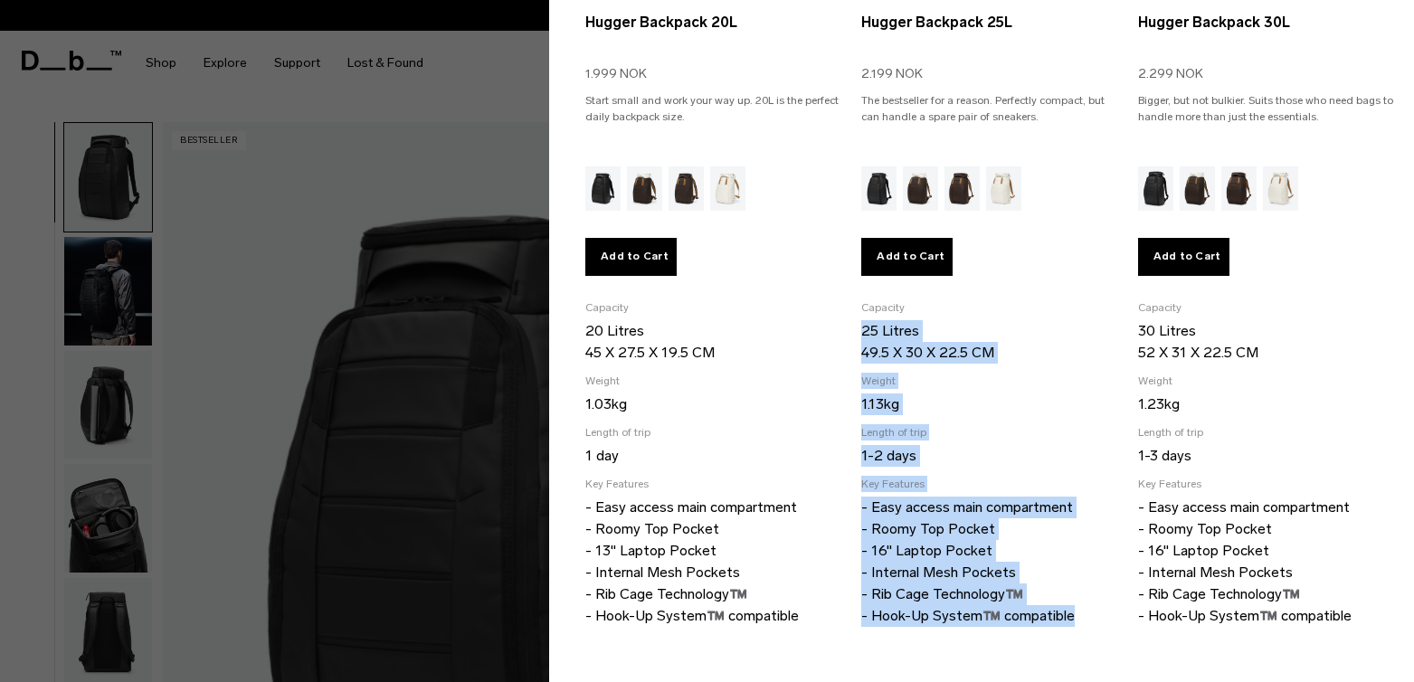
drag, startPoint x: 1078, startPoint y: 608, endPoint x: 866, endPoint y: 337, distance: 343.9
click at [865, 337] on ul "Capacity 25 Litres 49.5 X 30 X 22.5 CM Weight 1.13kg Length of trip 1-2 days Ke…" at bounding box center [989, 462] width 257 height 327
click at [858, 329] on ul "Selected Hugger Backpack 20L 1.999 NOK Start small and work your way up. 20L is…" at bounding box center [990, 187] width 810 height 951
drag, startPoint x: 863, startPoint y: 329, endPoint x: 1058, endPoint y: 635, distance: 362.8
click at [1058, 635] on footer "Add to Cart Capacity 25 Litres 49.5 X 30 X 22.5 CM Weight 1.13kg Length of trip…" at bounding box center [989, 405] width 257 height 478
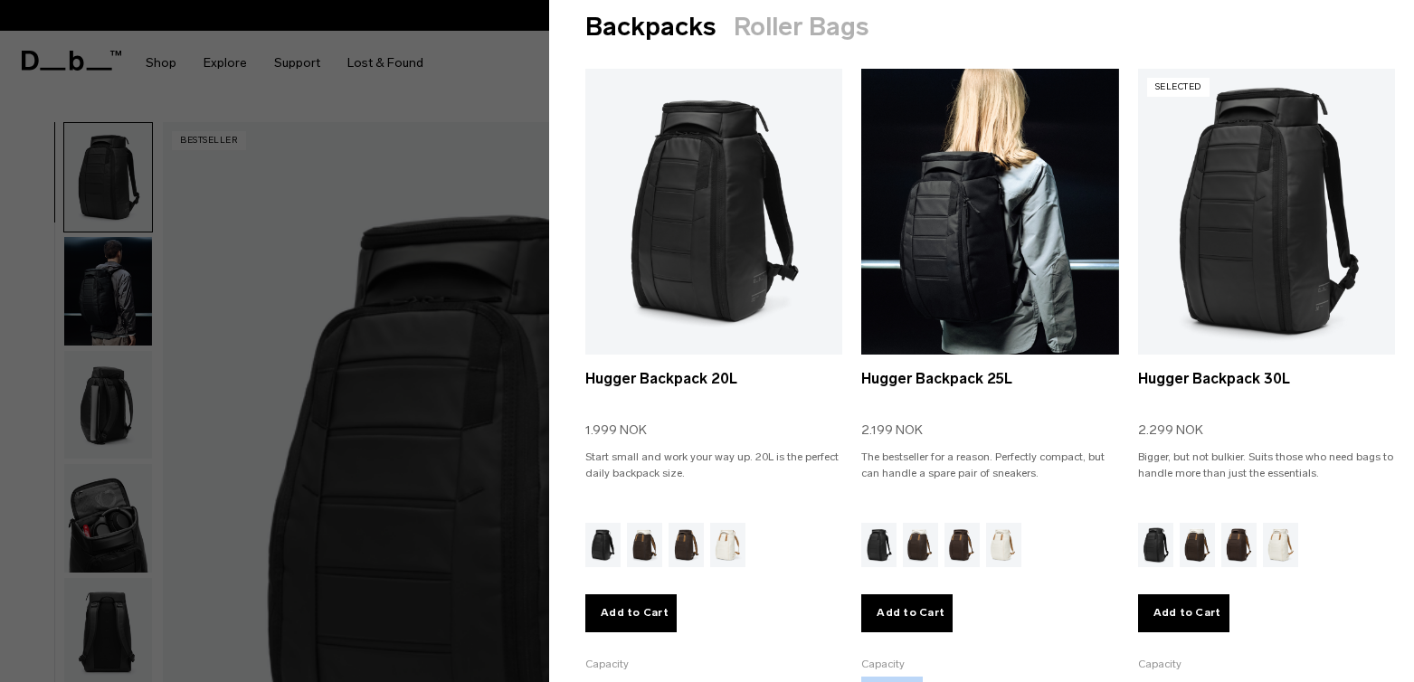
scroll to position [14, 0]
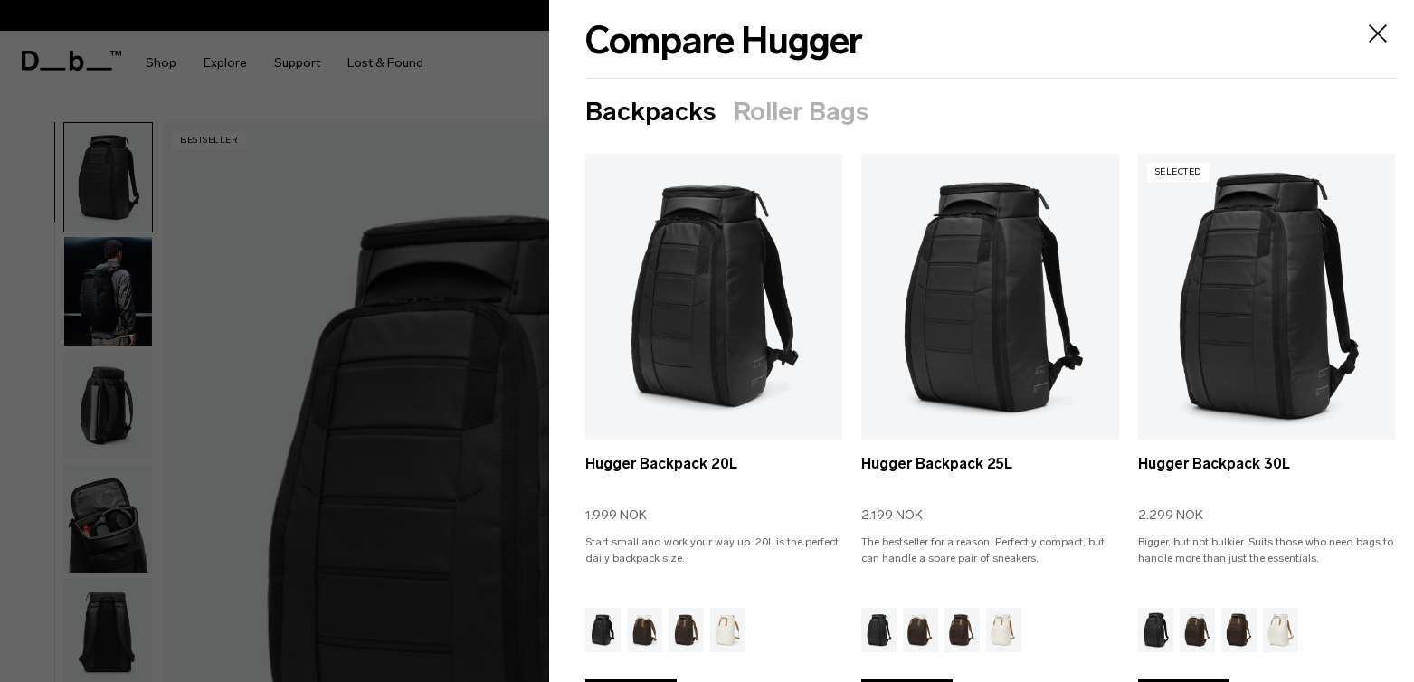
click at [493, 79] on div at bounding box center [707, 341] width 1414 height 682
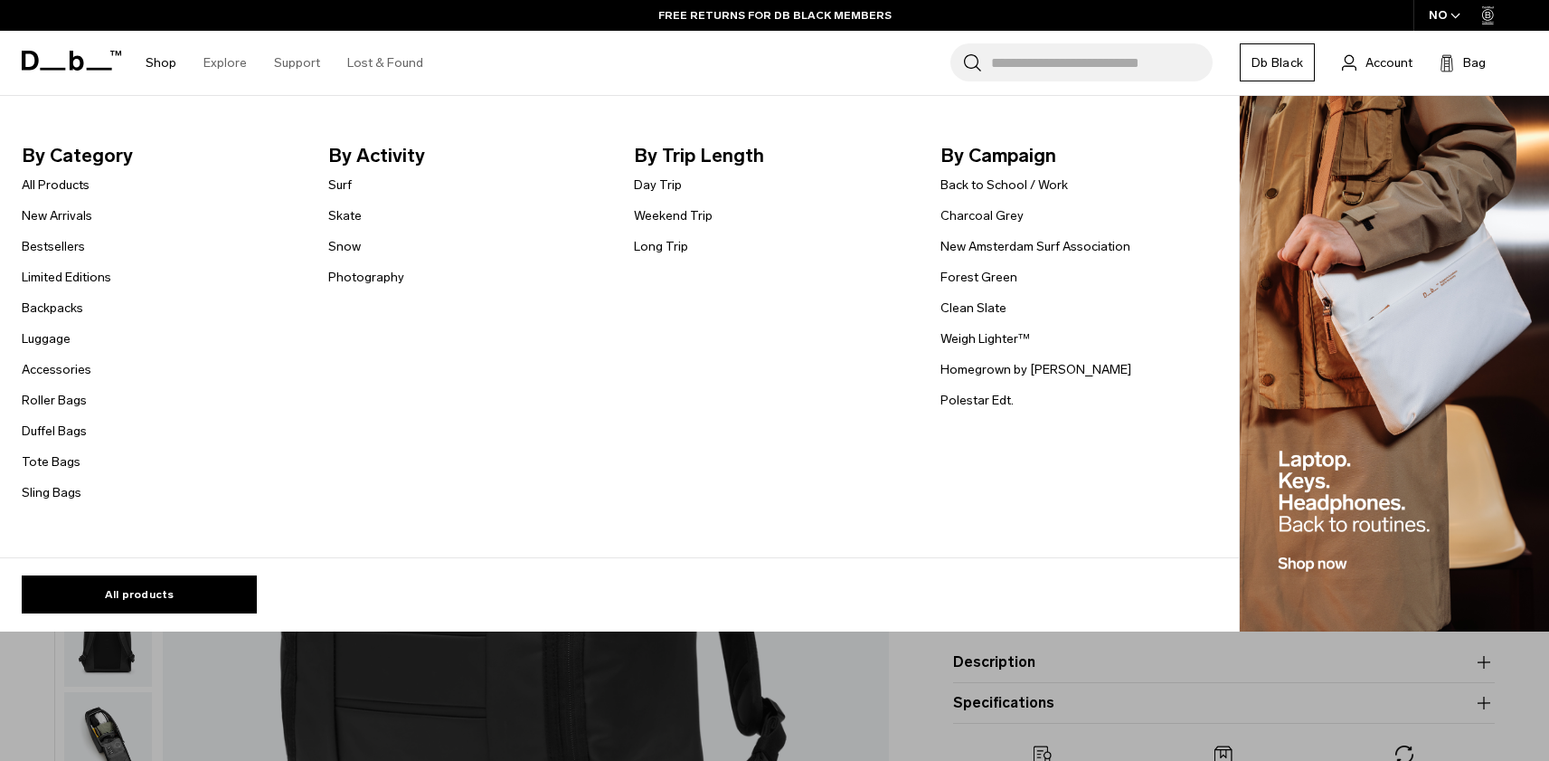
click at [168, 64] on link "Shop" at bounding box center [161, 63] width 31 height 64
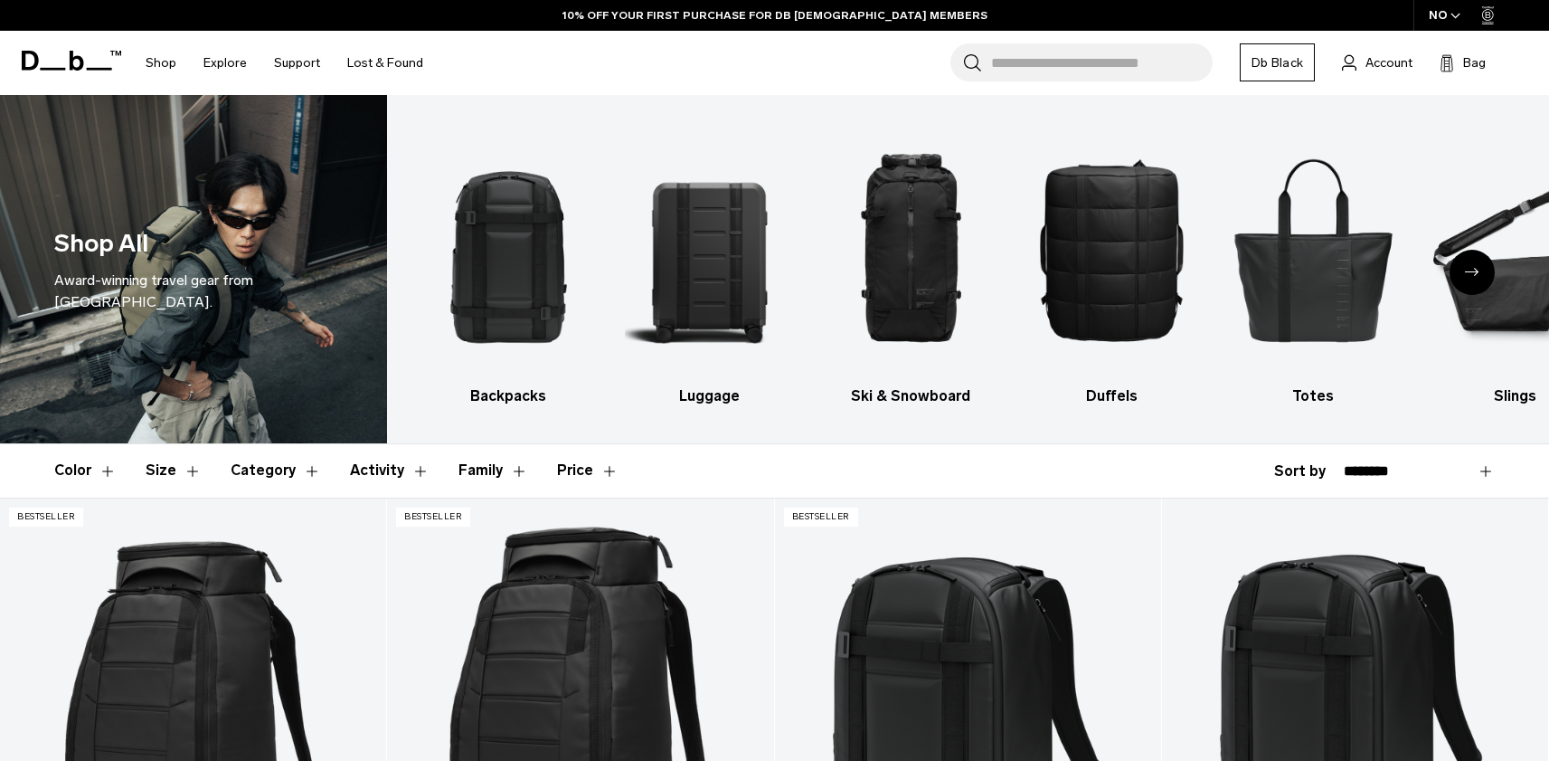
click at [580, 469] on button "Price" at bounding box center [588, 470] width 62 height 52
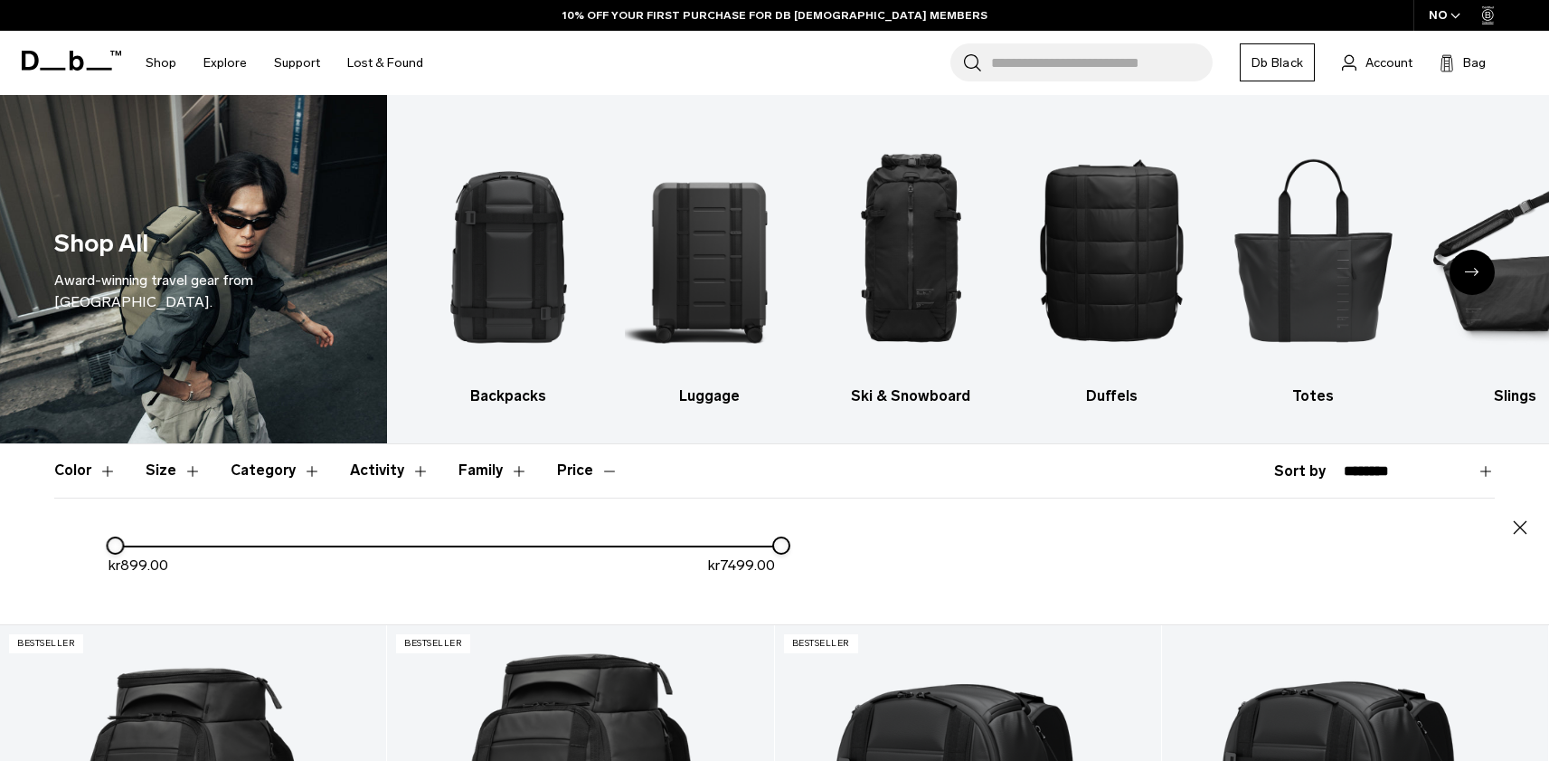
click at [573, 472] on button "Price" at bounding box center [588, 470] width 62 height 52
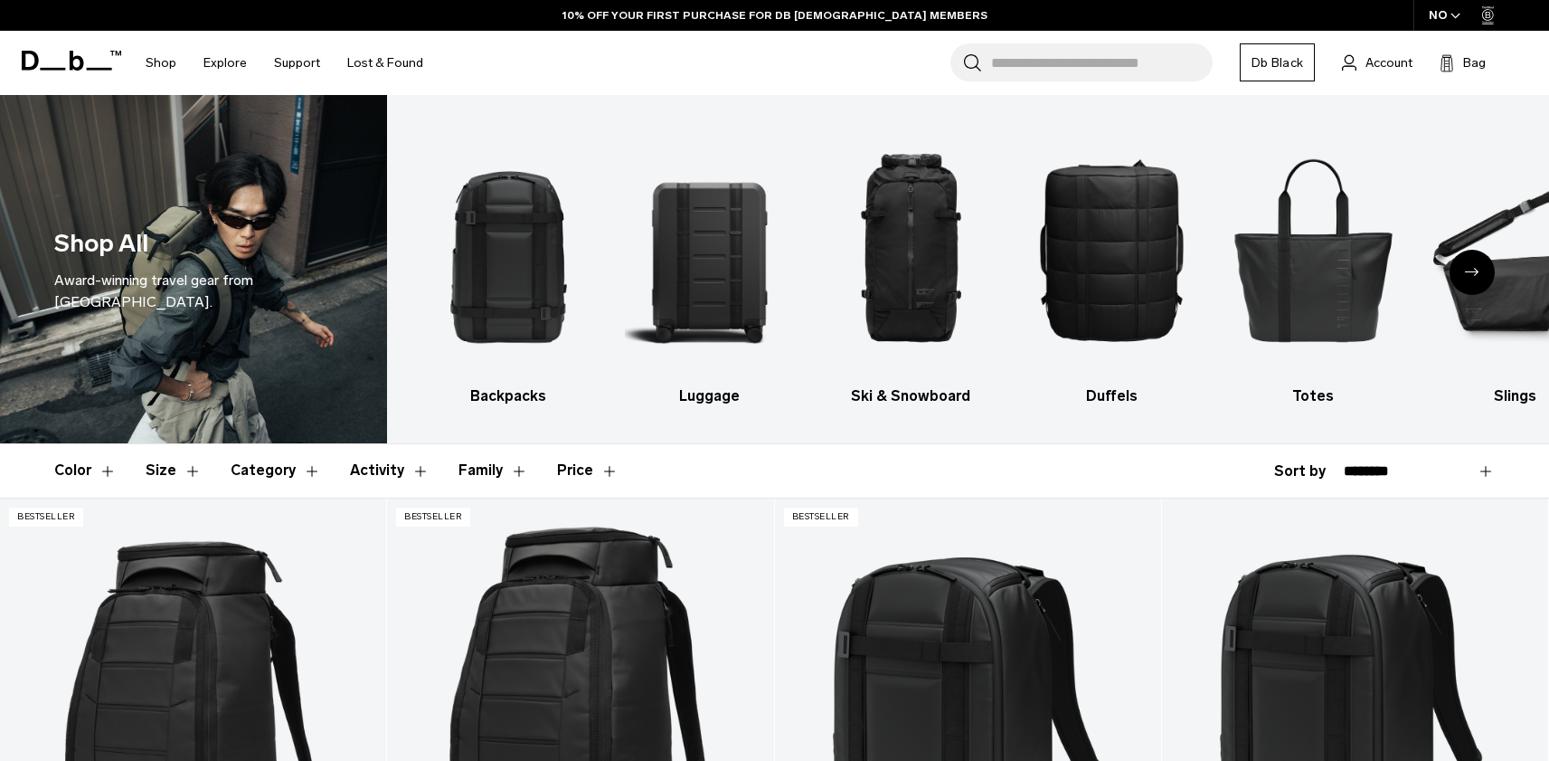
click at [271, 469] on button "Category" at bounding box center [276, 470] width 90 height 52
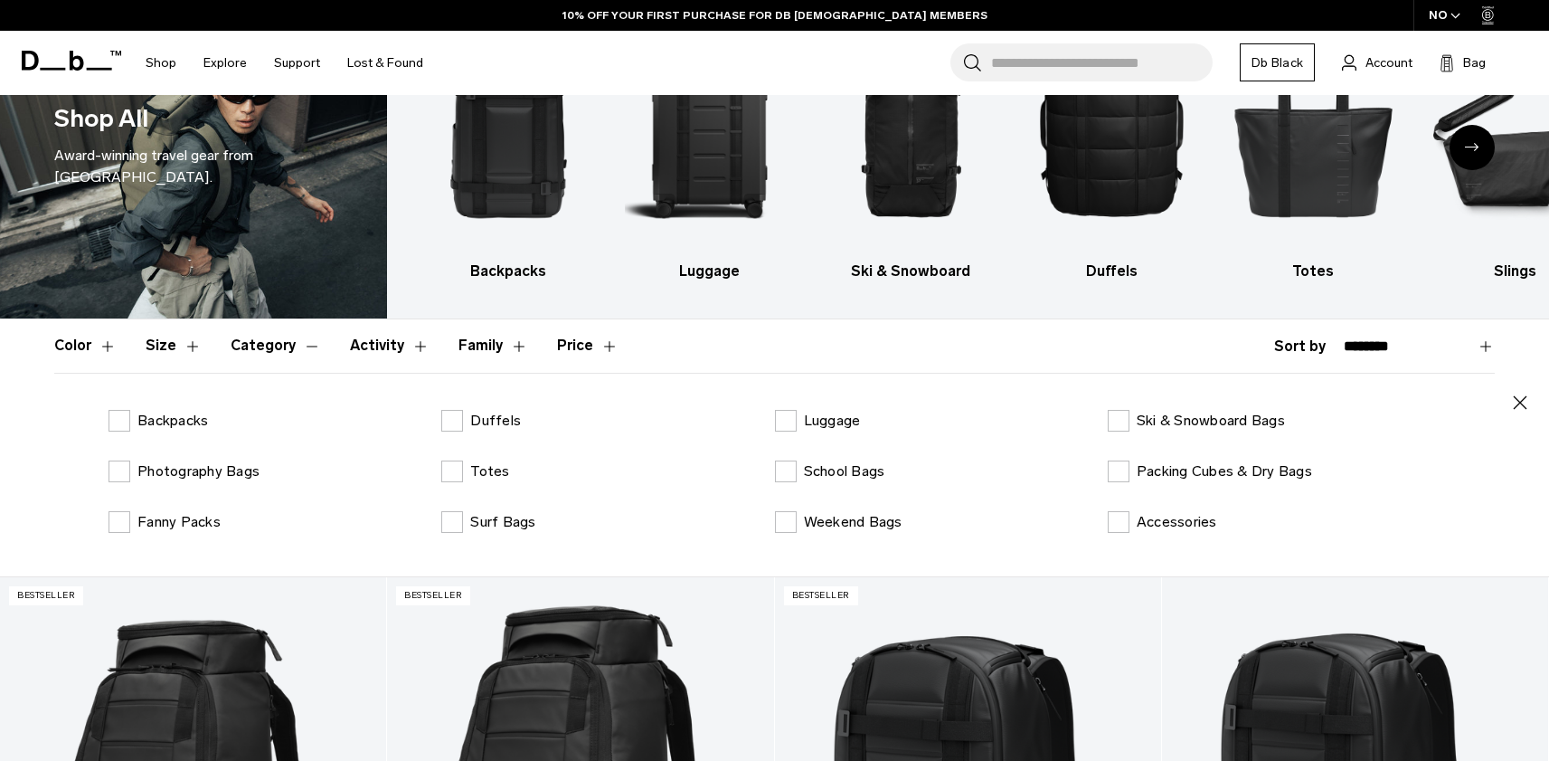
scroll to position [126, 0]
